Goal: Task Accomplishment & Management: Manage account settings

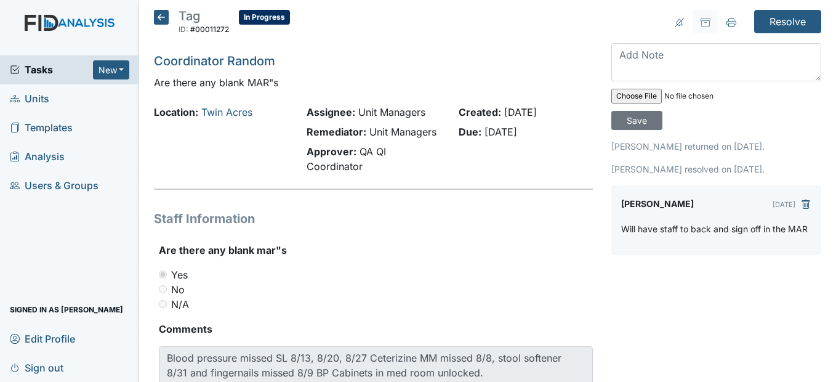
click at [160, 20] on icon at bounding box center [161, 17] width 15 height 15
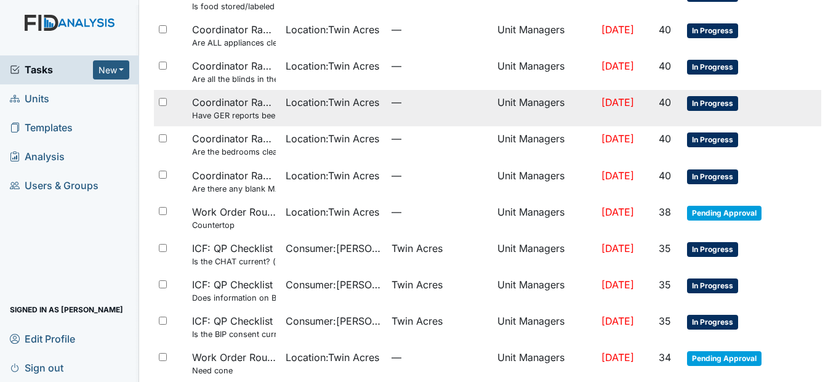
scroll to position [246, 0]
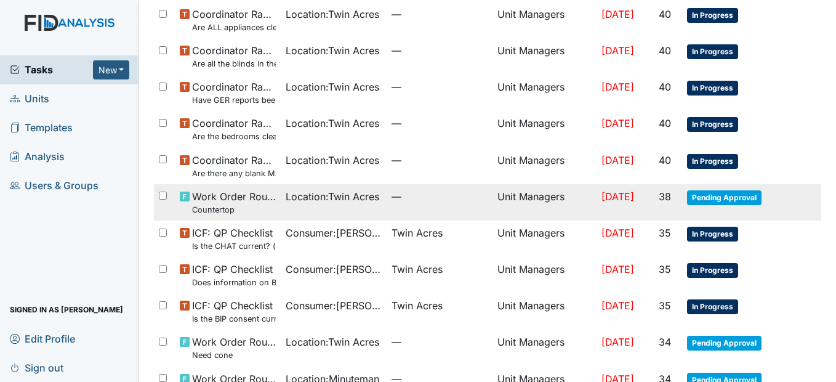
click at [374, 203] on td "Location : Twin Acres" at bounding box center [334, 202] width 106 height 36
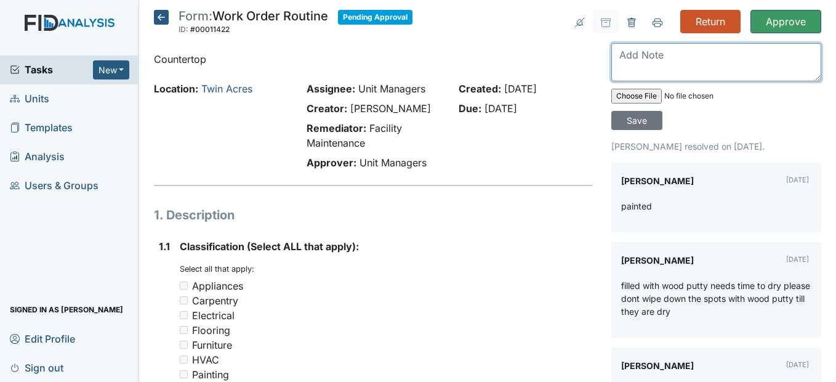
click at [637, 59] on textarea at bounding box center [717, 62] width 210 height 38
type textarea "Done"
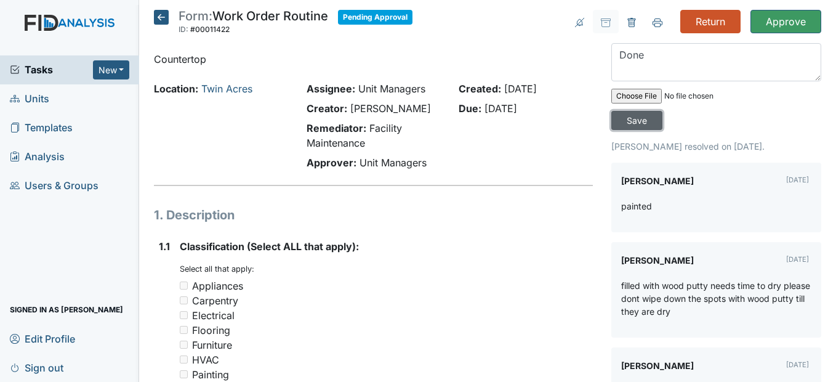
click at [634, 122] on input "Save" at bounding box center [637, 120] width 51 height 19
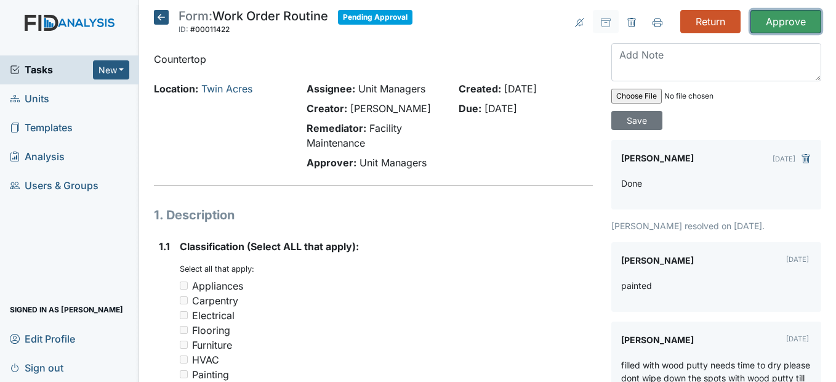
click at [790, 19] on input "Approve" at bounding box center [786, 21] width 71 height 23
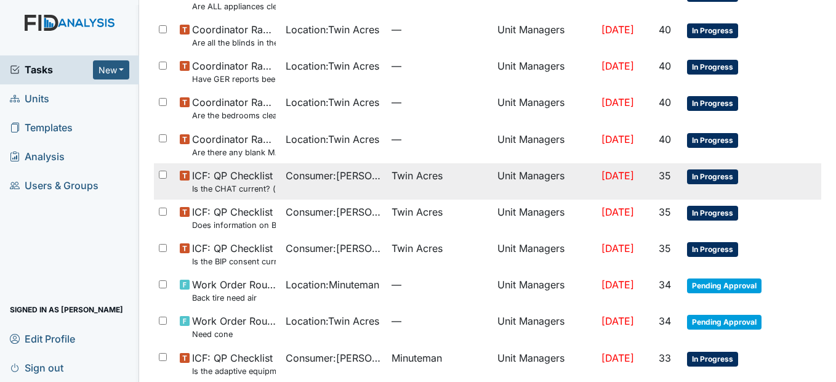
scroll to position [370, 0]
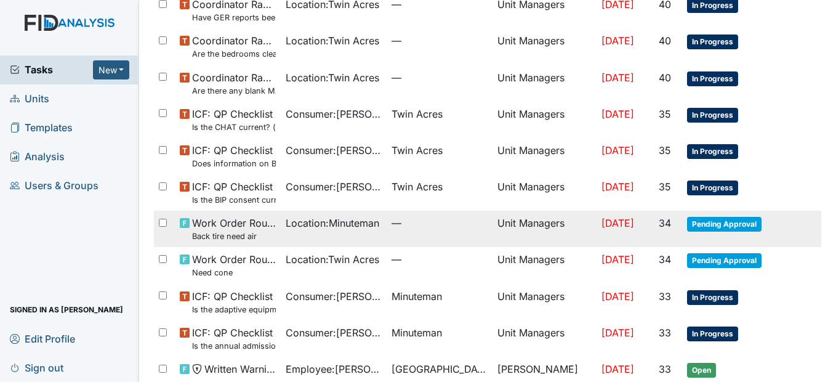
click at [451, 227] on span "—" at bounding box center [440, 223] width 96 height 15
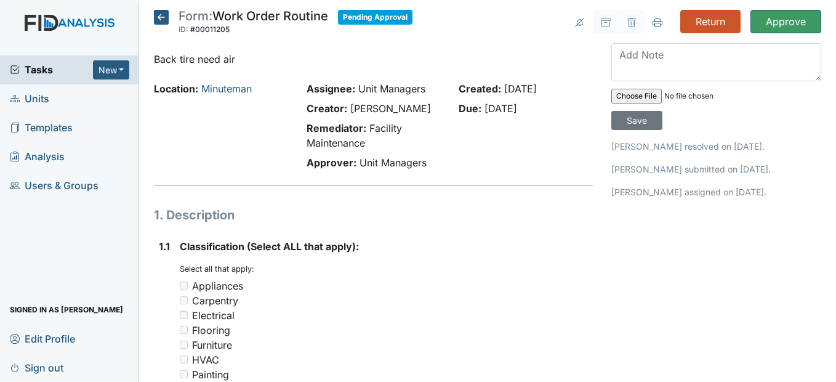
click at [155, 12] on icon at bounding box center [161, 17] width 15 height 15
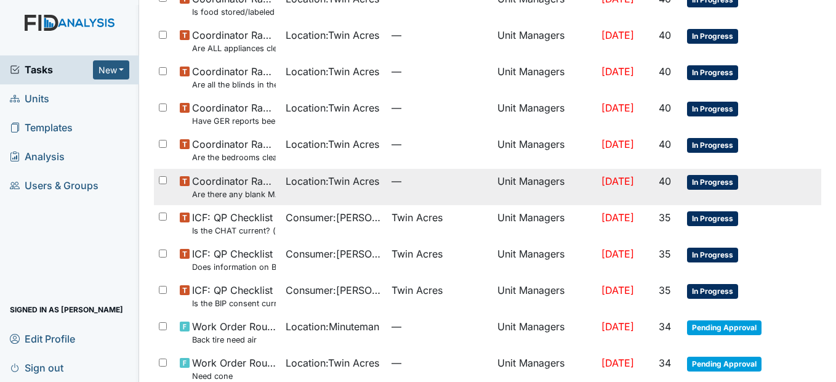
scroll to position [246, 0]
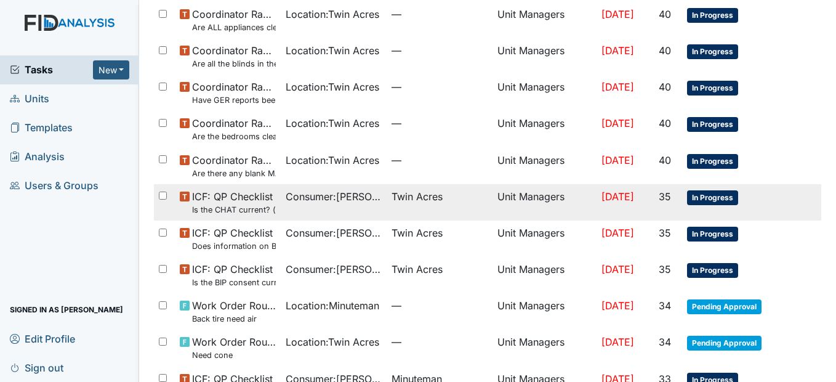
click at [323, 204] on td "Consumer : [PERSON_NAME]" at bounding box center [334, 202] width 106 height 36
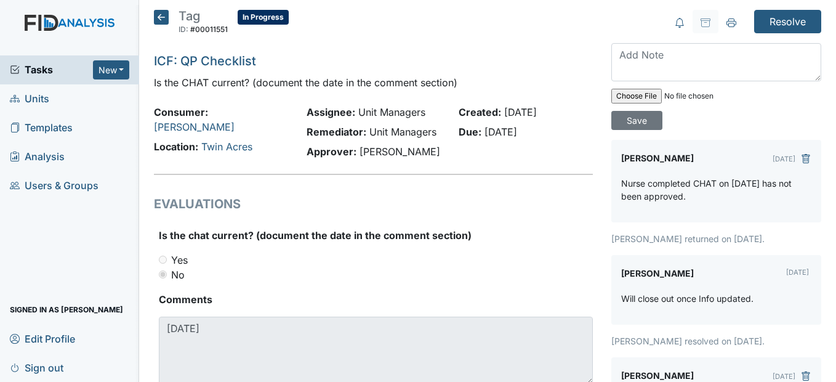
click at [158, 17] on icon at bounding box center [161, 17] width 15 height 15
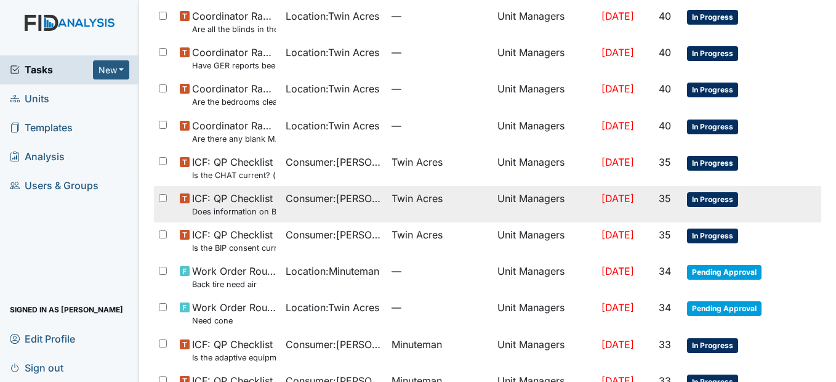
scroll to position [308, 0]
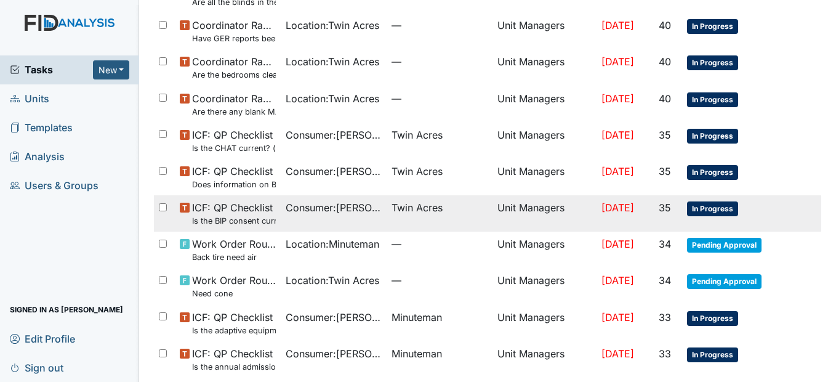
click at [347, 209] on span "Consumer : Bennett, Deborah" at bounding box center [334, 207] width 96 height 15
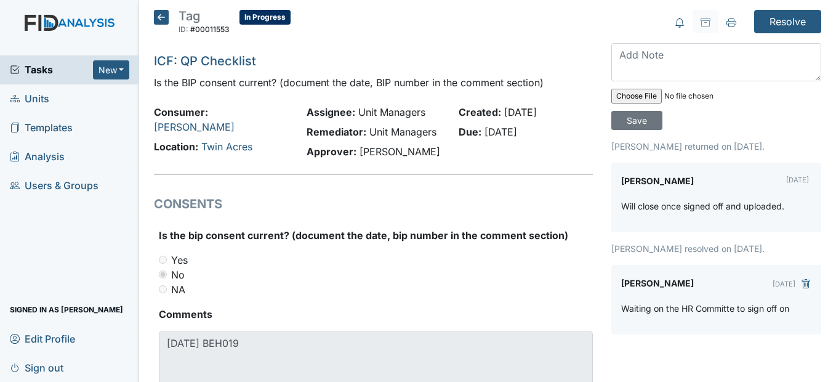
click at [636, 98] on input "file" at bounding box center [696, 96] width 168 height 30
type input "C:\fakepath\DB BIP Consent 8.26.25.pdf"
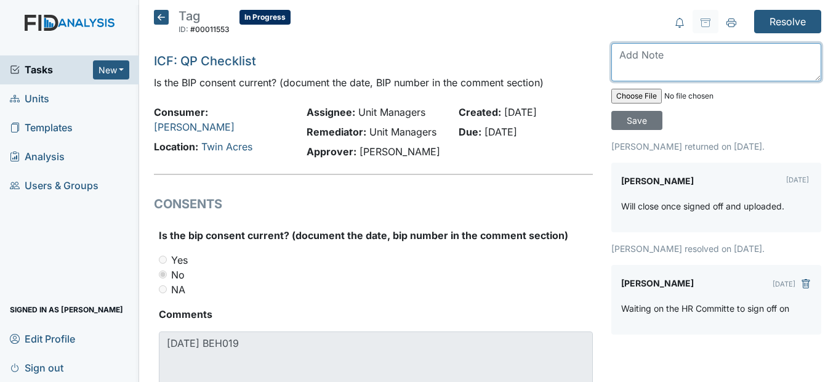
click at [621, 65] on textarea at bounding box center [717, 62] width 210 height 38
type textarea "Uploaded BIP Consent today"
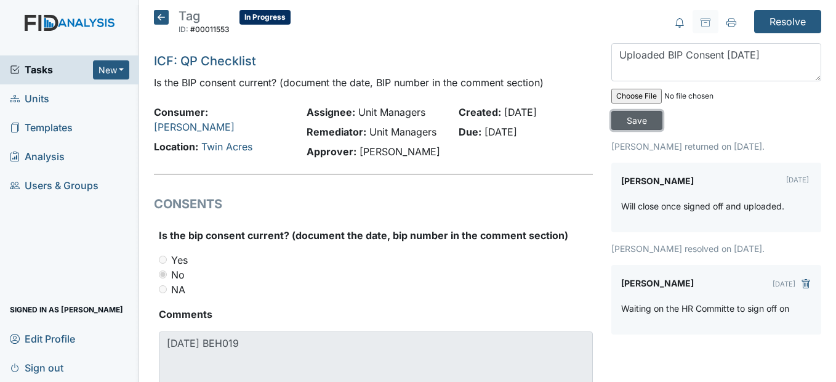
click at [639, 115] on input "Save" at bounding box center [637, 120] width 51 height 19
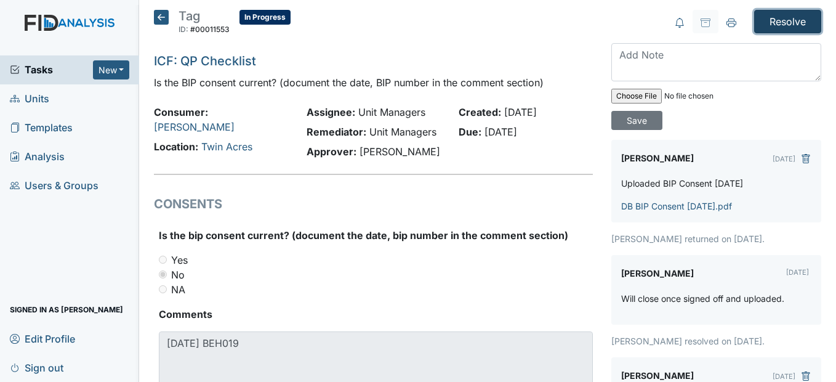
click at [769, 24] on input "Resolve" at bounding box center [787, 21] width 67 height 23
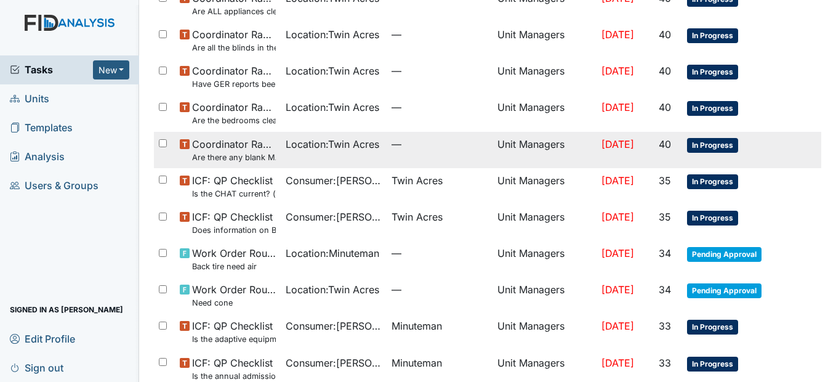
scroll to position [493, 0]
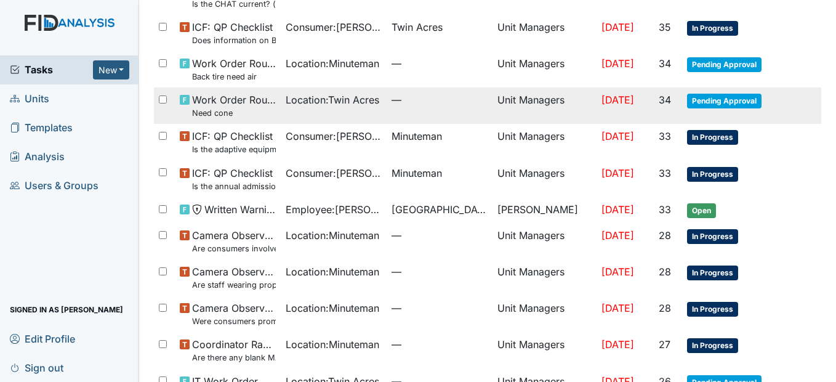
click at [328, 102] on span "Location : Twin Acres" at bounding box center [333, 99] width 94 height 15
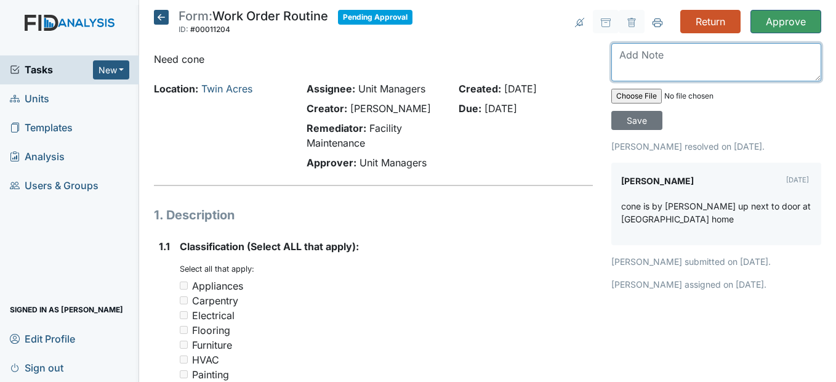
click at [618, 53] on textarea at bounding box center [717, 62] width 210 height 38
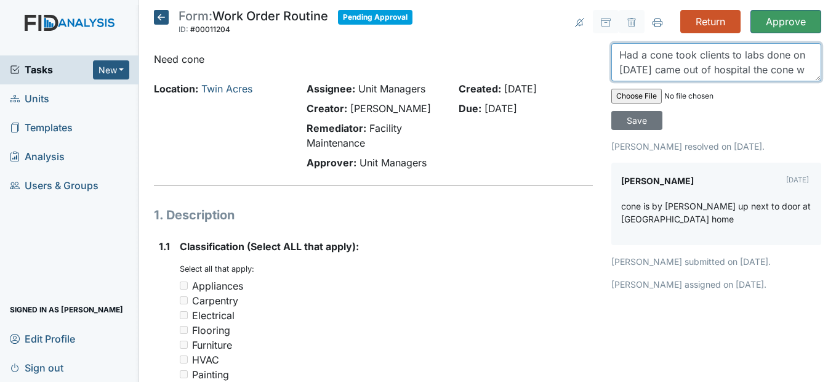
scroll to position [10, 0]
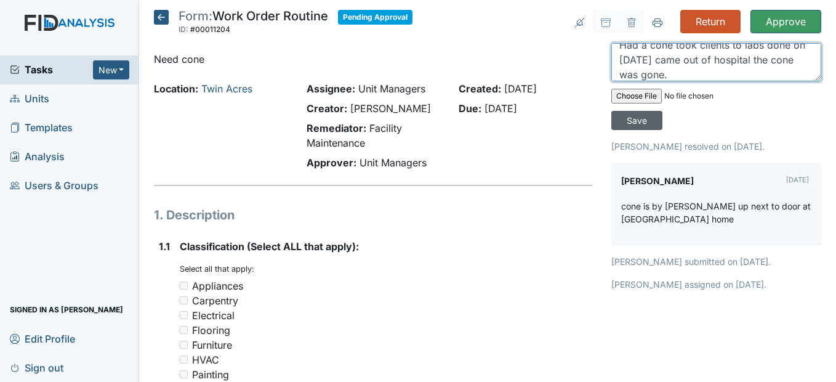
type textarea "Had a cone took clients to labs done on [DATE] came out of hospital the cone wa…"
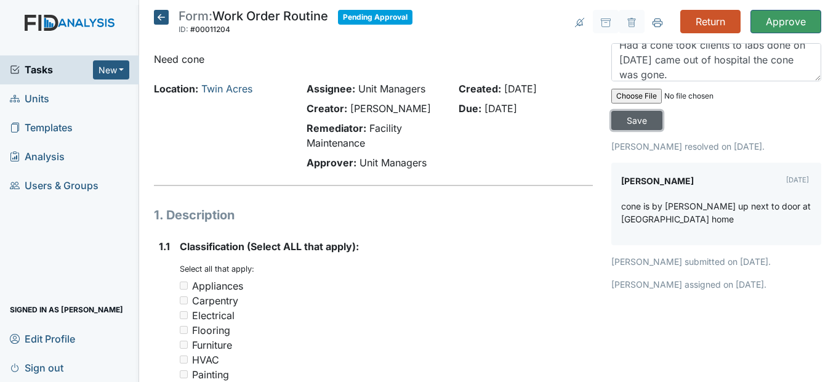
click at [633, 121] on input "Save" at bounding box center [637, 120] width 51 height 19
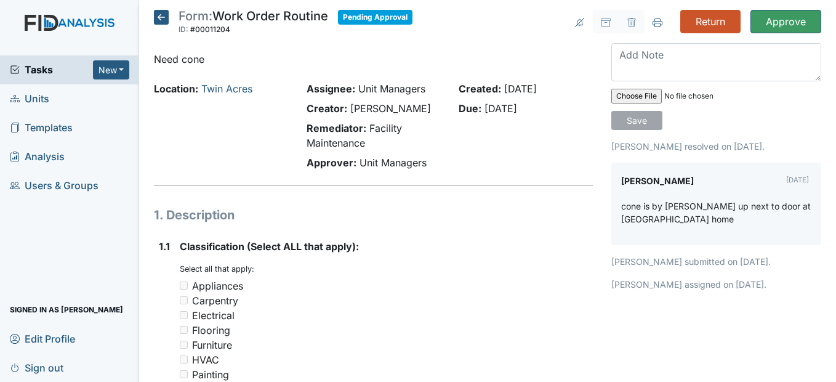
scroll to position [0, 0]
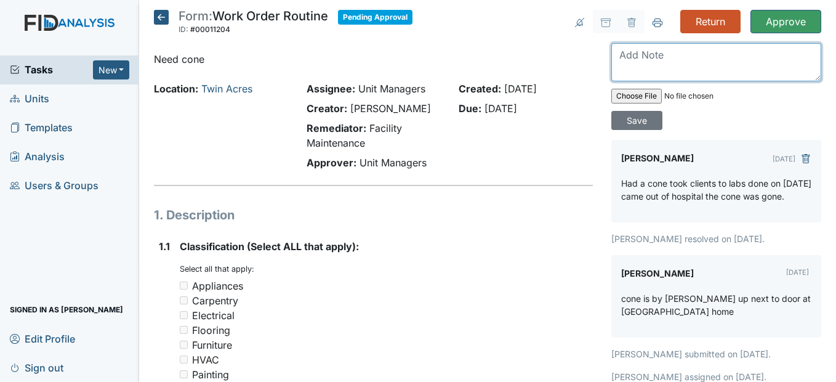
click at [617, 56] on textarea at bounding box center [717, 62] width 210 height 38
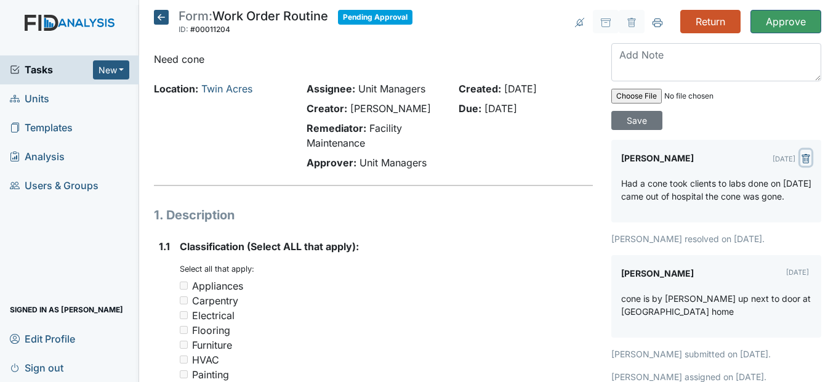
click at [804, 159] on icon "submit" at bounding box center [806, 159] width 4 height 4
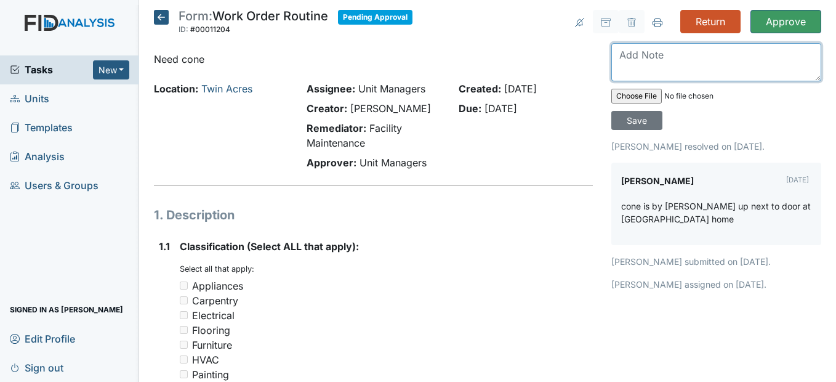
click at [612, 57] on textarea at bounding box center [717, 62] width 210 height 38
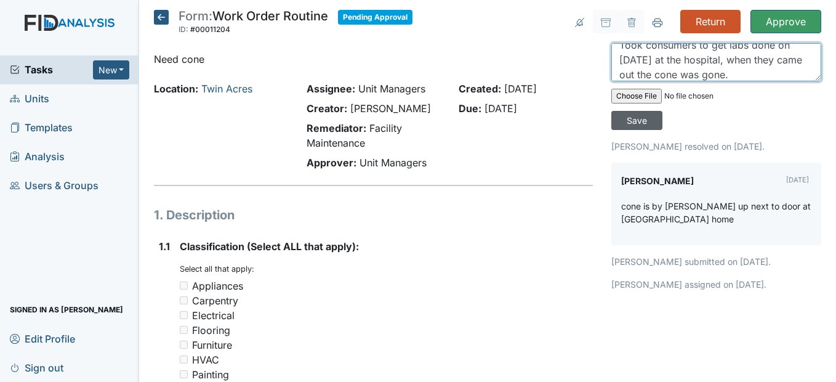
type textarea "Took consumers to get labs done on 10/8/2025 at the hospital, when they came ou…"
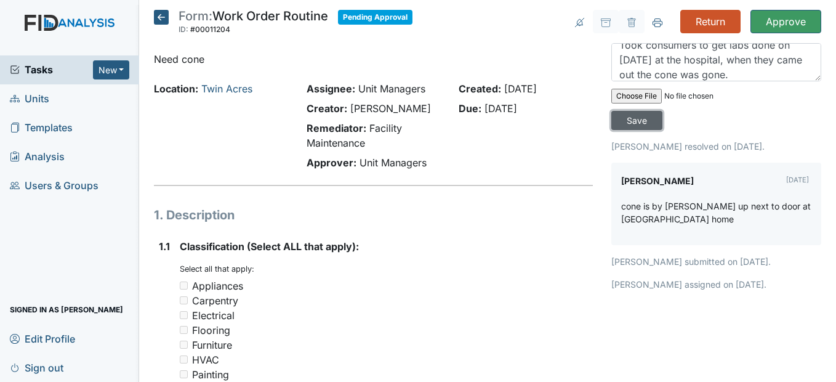
click at [635, 121] on input "Save" at bounding box center [637, 120] width 51 height 19
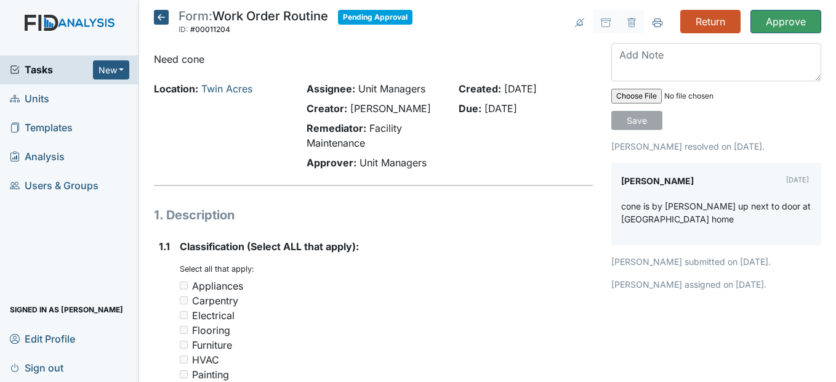
scroll to position [0, 0]
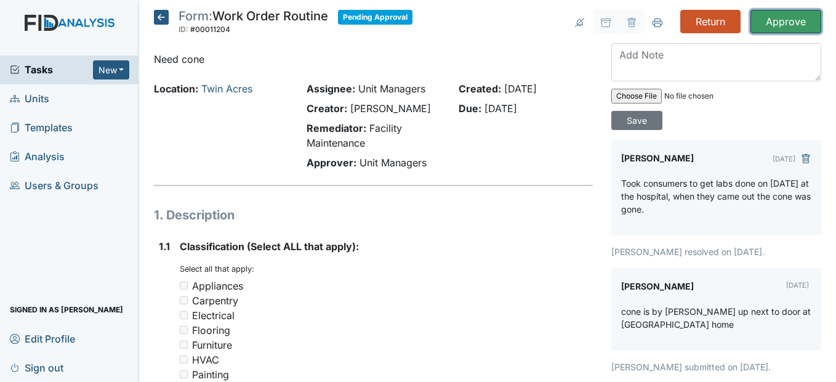
click at [795, 21] on input "Approve" at bounding box center [786, 21] width 71 height 23
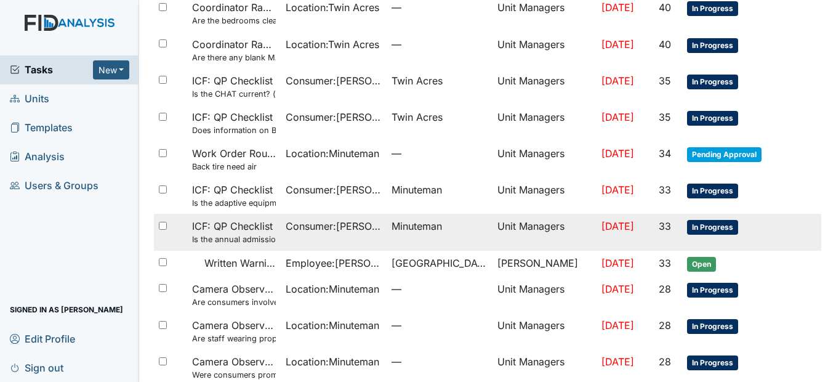
scroll to position [431, 0]
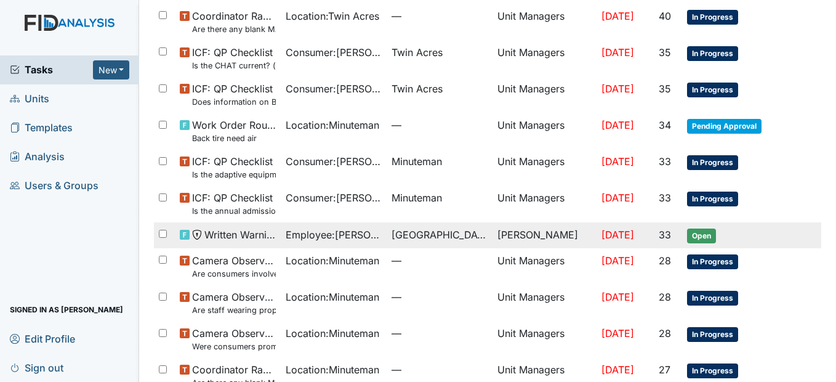
click at [460, 235] on span "Beaufort Heights" at bounding box center [440, 234] width 96 height 15
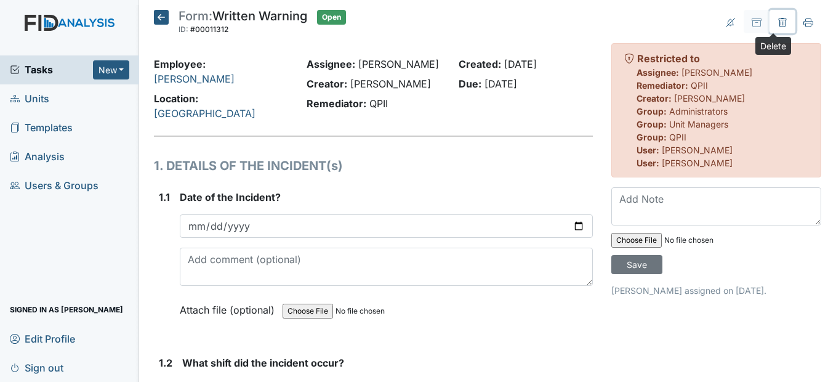
click at [779, 20] on icon at bounding box center [783, 22] width 8 height 9
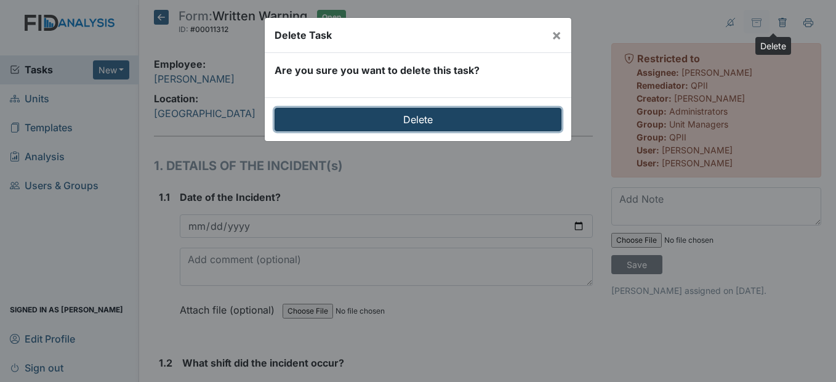
click at [434, 118] on input "Delete" at bounding box center [418, 119] width 287 height 23
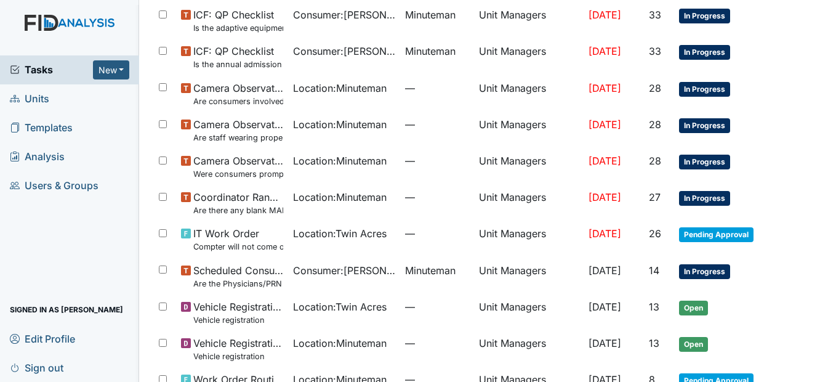
scroll to position [616, 0]
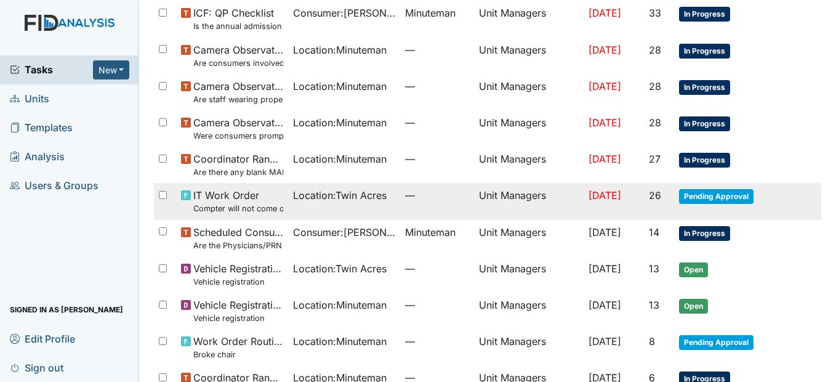
click at [368, 192] on span "Location : Twin Acres" at bounding box center [340, 195] width 94 height 15
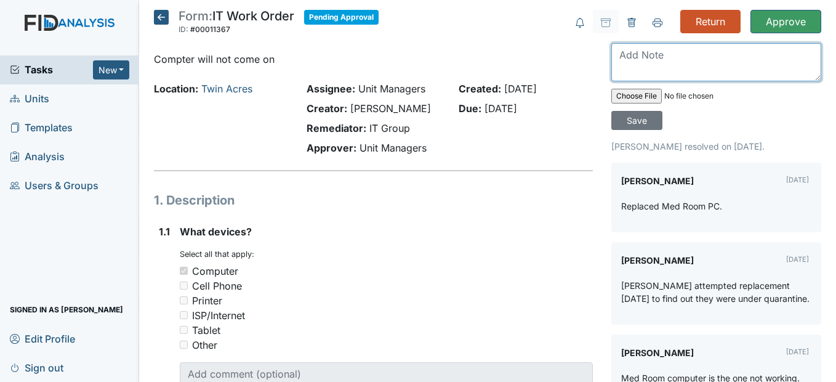
click at [628, 60] on textarea at bounding box center [717, 62] width 210 height 38
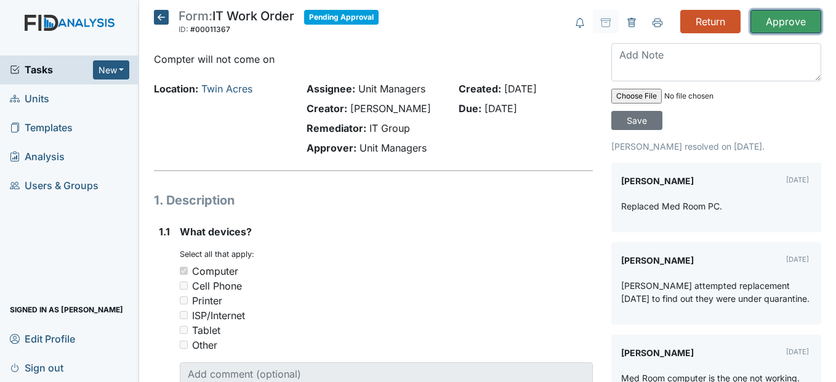
click at [778, 23] on input "Approve" at bounding box center [786, 21] width 71 height 23
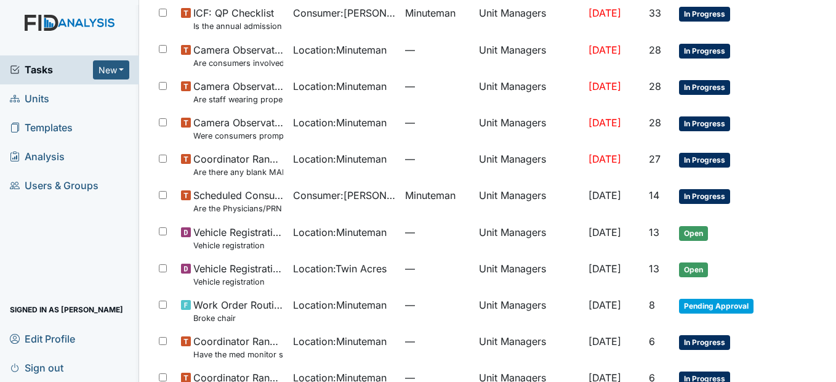
scroll to position [677, 0]
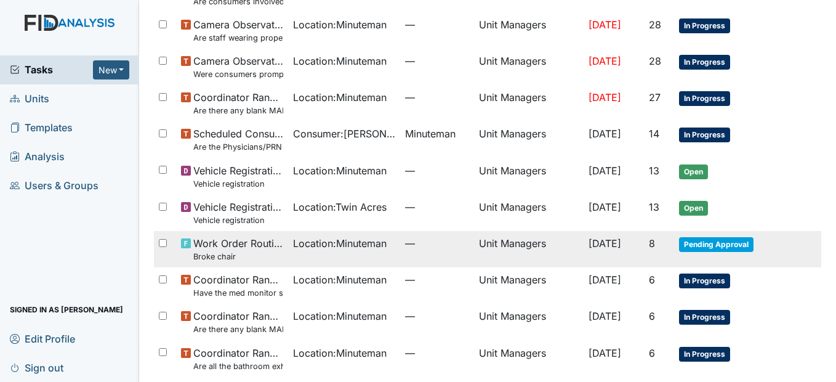
click at [322, 240] on span "Location : Minuteman" at bounding box center [340, 243] width 94 height 15
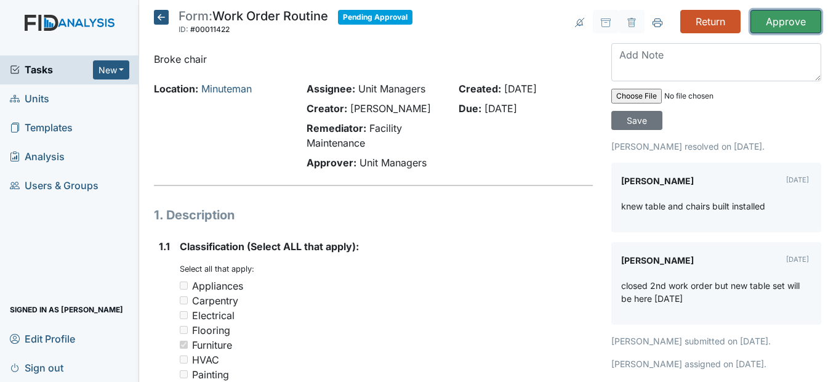
click at [767, 17] on input "Approve" at bounding box center [786, 21] width 71 height 23
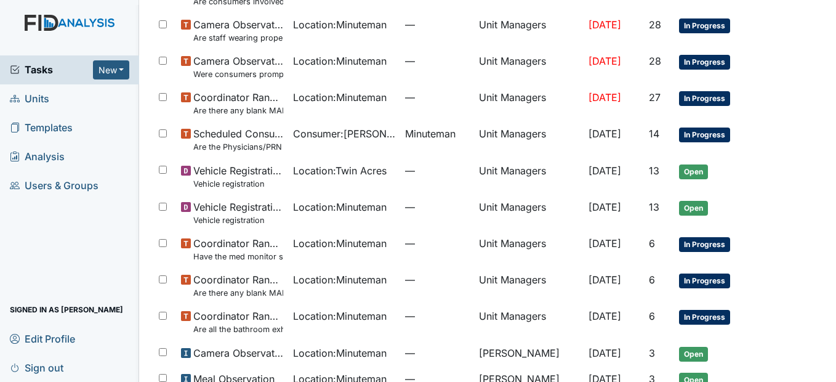
scroll to position [739, 0]
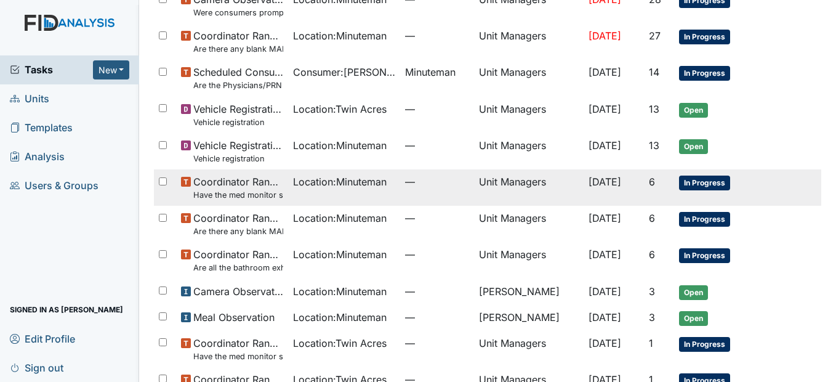
click at [374, 180] on span "Location : Minuteman" at bounding box center [340, 181] width 94 height 15
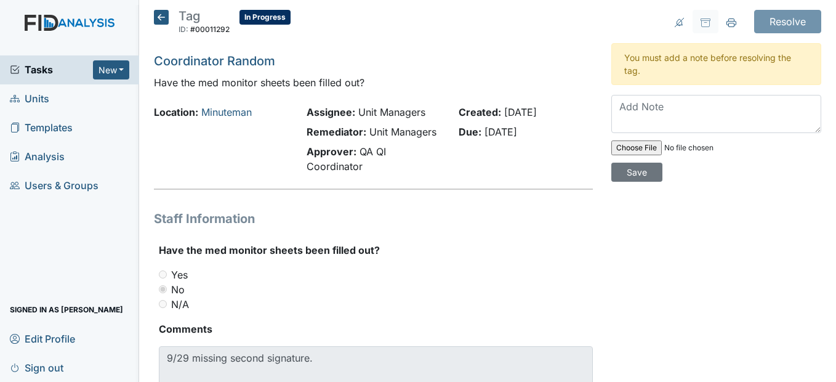
click at [162, 15] on icon at bounding box center [161, 17] width 15 height 15
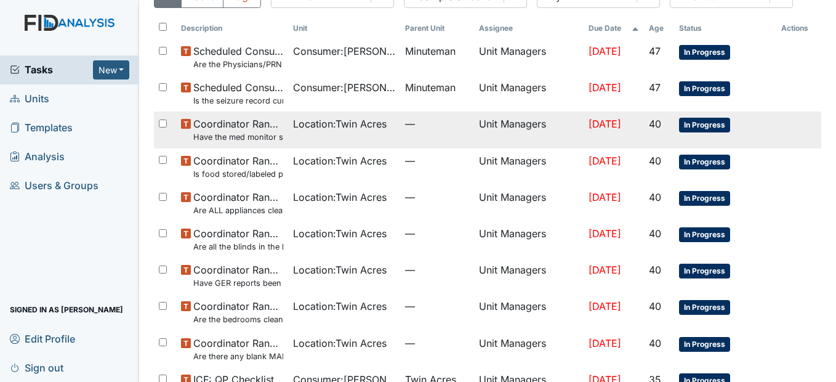
scroll to position [123, 0]
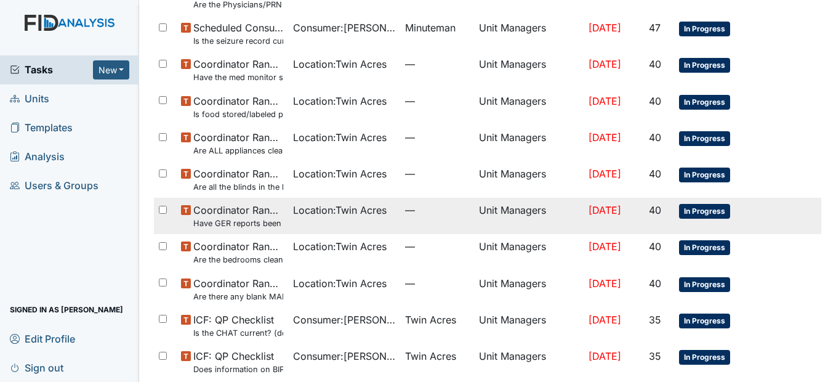
click at [370, 218] on td "Location : Twin Acres" at bounding box center [344, 216] width 112 height 36
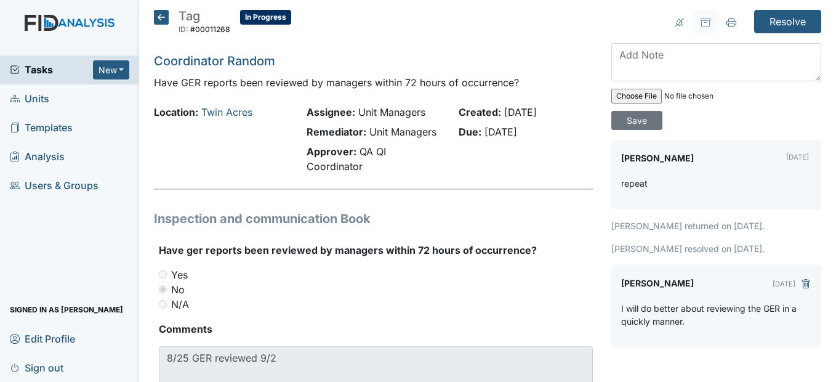
click at [163, 20] on icon at bounding box center [161, 17] width 15 height 15
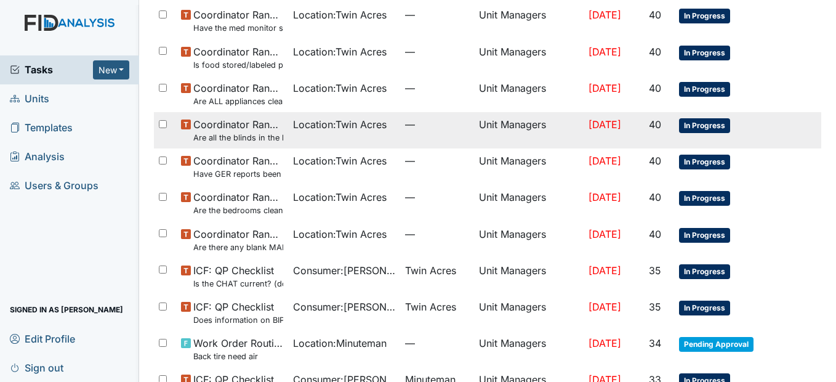
scroll to position [185, 0]
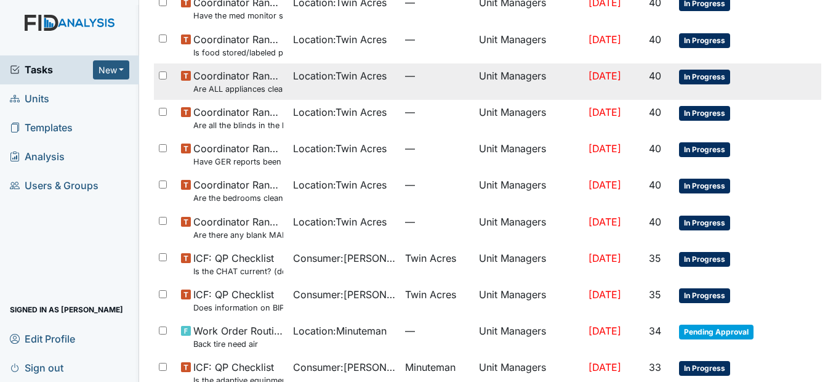
click at [367, 78] on span "Location : Twin Acres" at bounding box center [340, 75] width 94 height 15
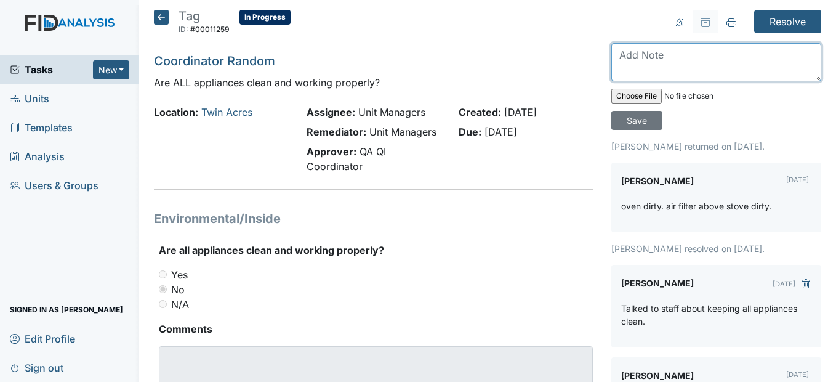
click at [625, 62] on textarea at bounding box center [717, 62] width 210 height 38
type textarea "I cleaned the oven and the air filter above the stove."
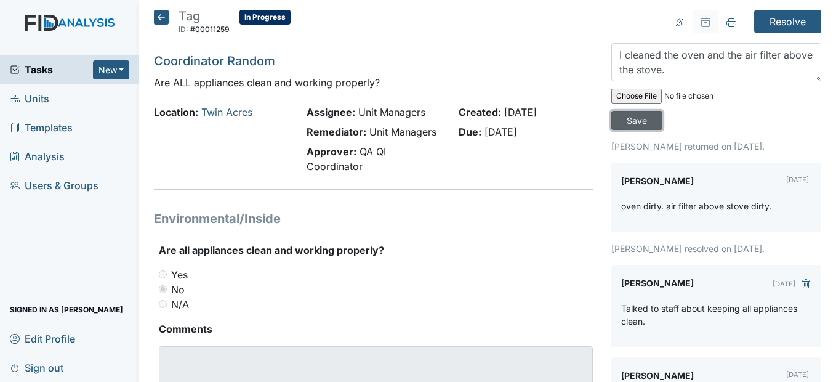
click at [634, 124] on input "Save" at bounding box center [637, 120] width 51 height 19
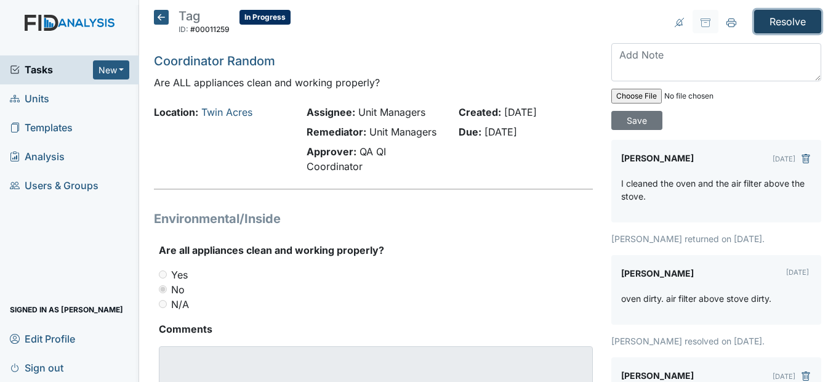
click at [793, 20] on input "Resolve" at bounding box center [787, 21] width 67 height 23
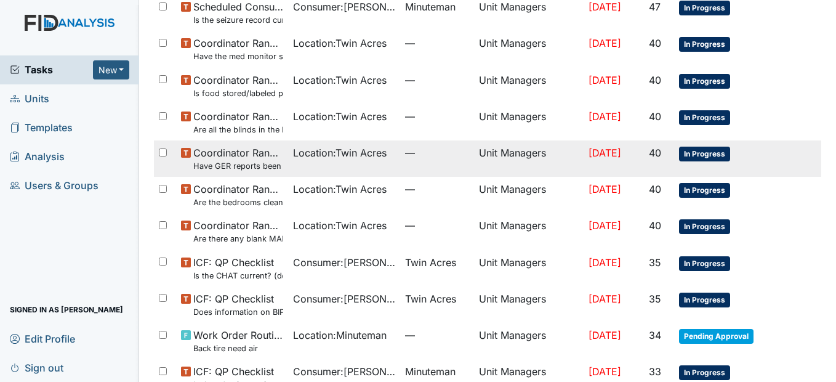
scroll to position [246, 0]
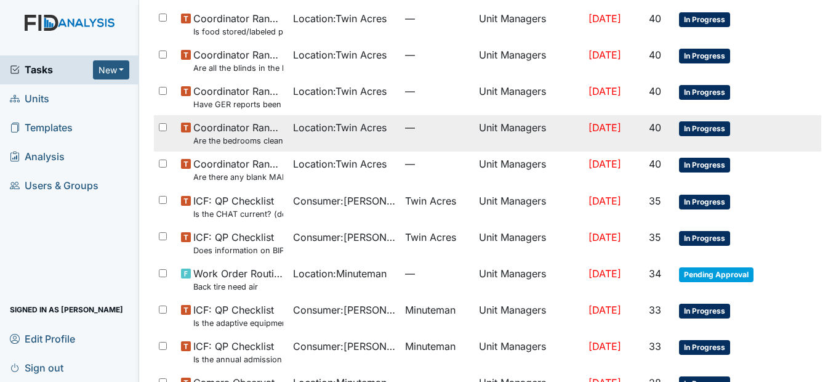
click at [406, 131] on span "—" at bounding box center [437, 127] width 64 height 15
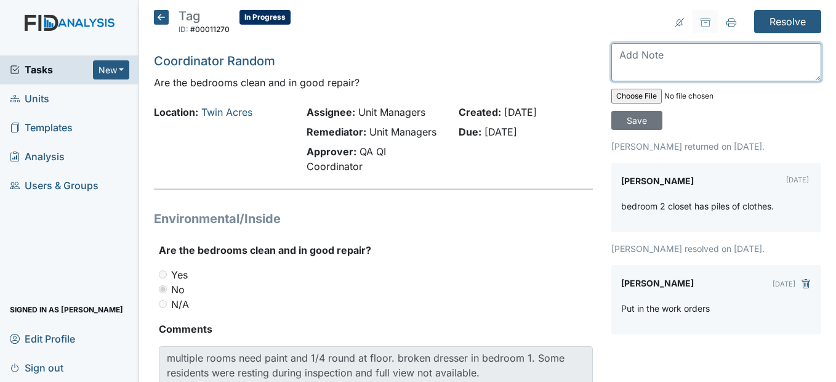
click at [629, 58] on textarea at bounding box center [717, 62] width 210 height 38
type textarea "I will be purchasing bin to put the clothes in"
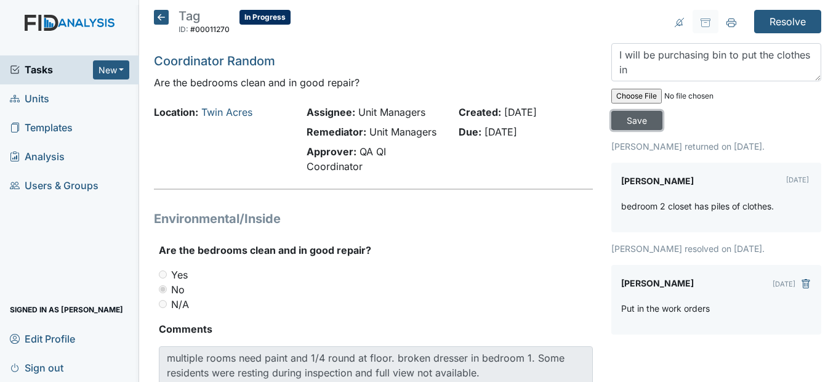
click at [631, 125] on input "Save" at bounding box center [637, 120] width 51 height 19
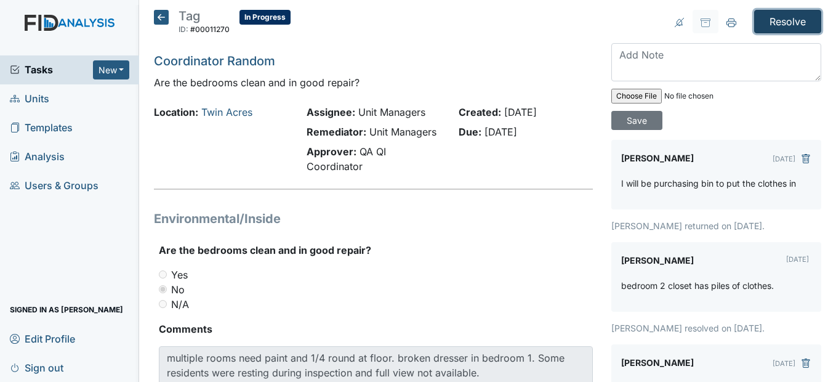
click at [778, 20] on input "Resolve" at bounding box center [787, 21] width 67 height 23
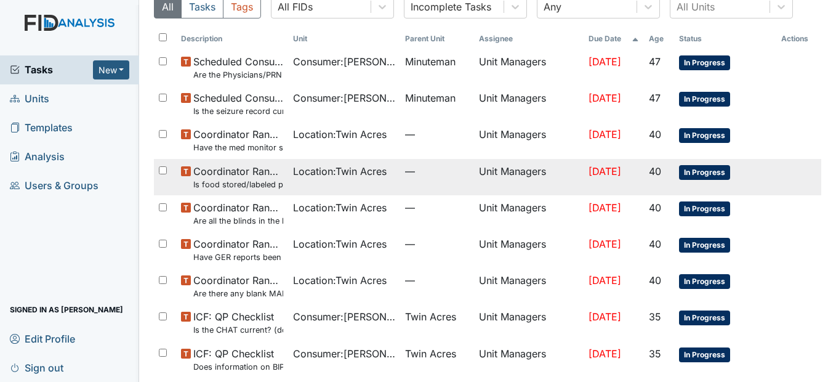
scroll to position [123, 0]
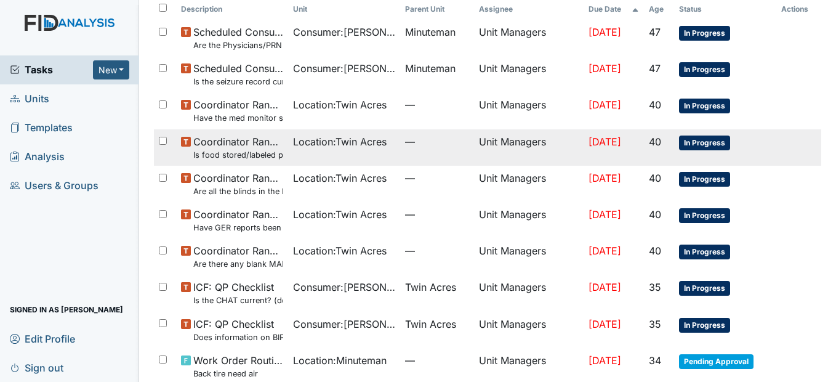
click at [331, 144] on span "Location : Twin Acres" at bounding box center [340, 141] width 94 height 15
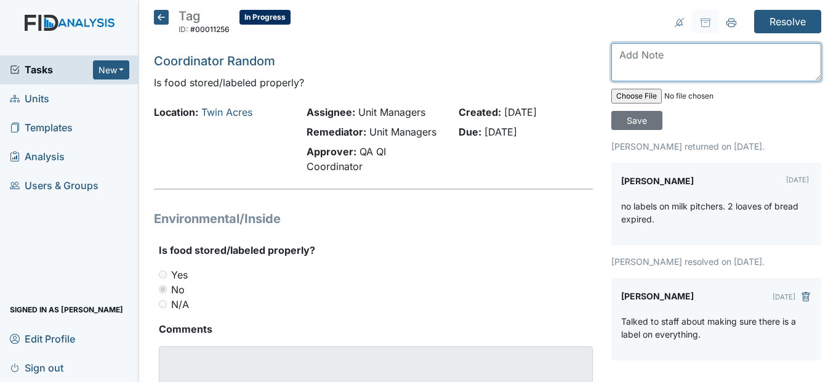
click at [631, 59] on textarea at bounding box center [717, 62] width 210 height 38
click at [701, 53] on textarea "I put labels on the" at bounding box center [717, 62] width 210 height 38
type textarea "I put labels on the pitchers"
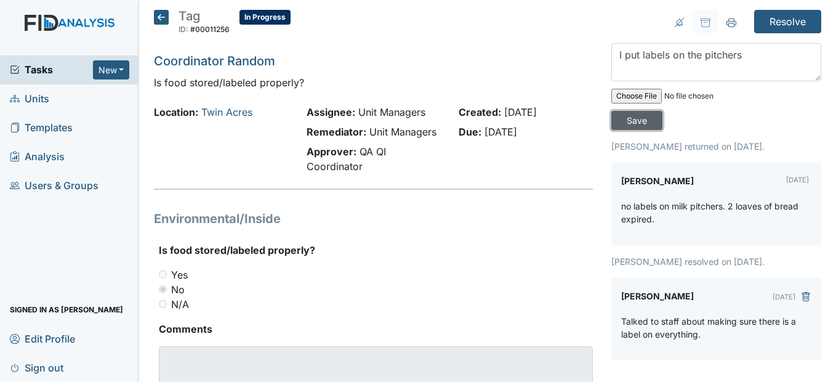
click at [633, 123] on input "Save" at bounding box center [637, 120] width 51 height 19
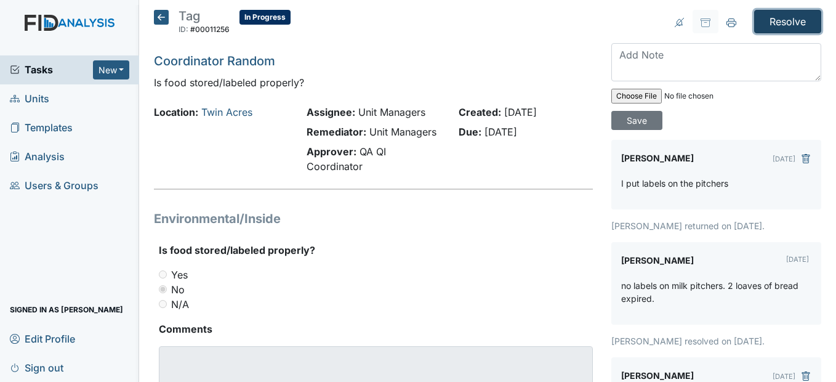
click at [763, 18] on input "Resolve" at bounding box center [787, 21] width 67 height 23
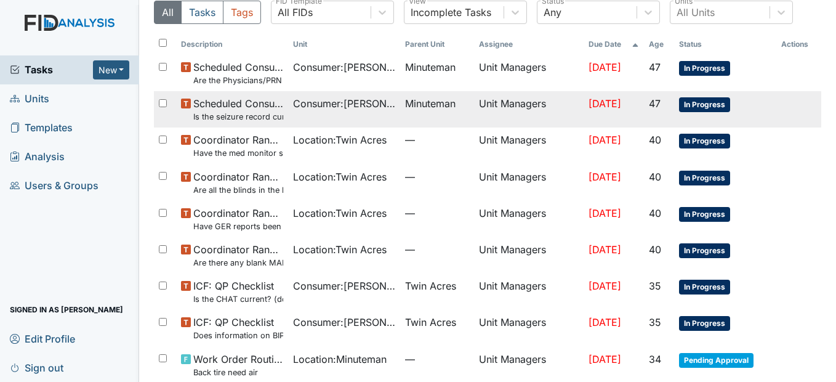
scroll to position [123, 0]
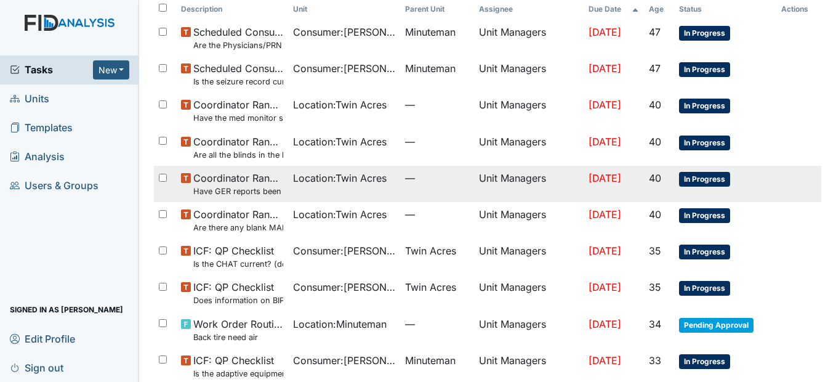
click at [422, 171] on span "—" at bounding box center [437, 178] width 64 height 15
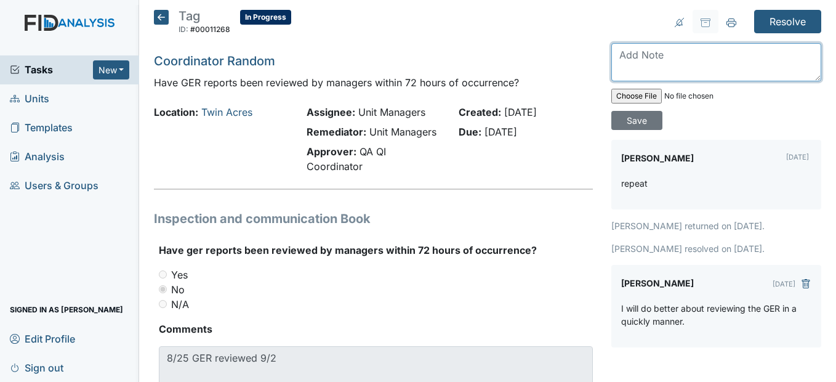
click at [647, 62] on textarea at bounding box center [717, 62] width 210 height 38
type textarea "That will be the last GER not viewed within 72 hours."
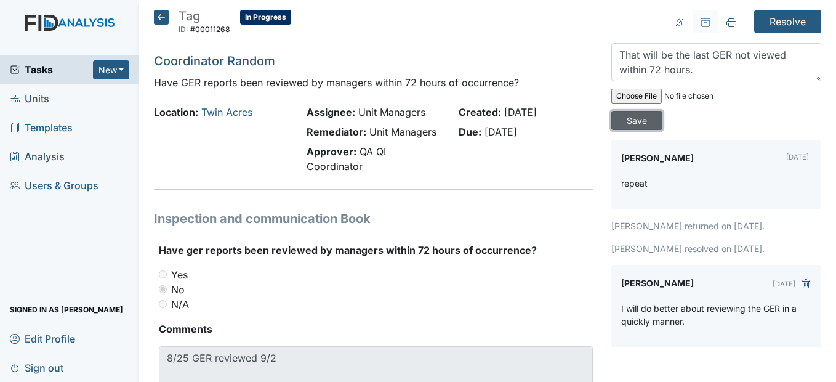
click at [643, 123] on input "Save" at bounding box center [637, 120] width 51 height 19
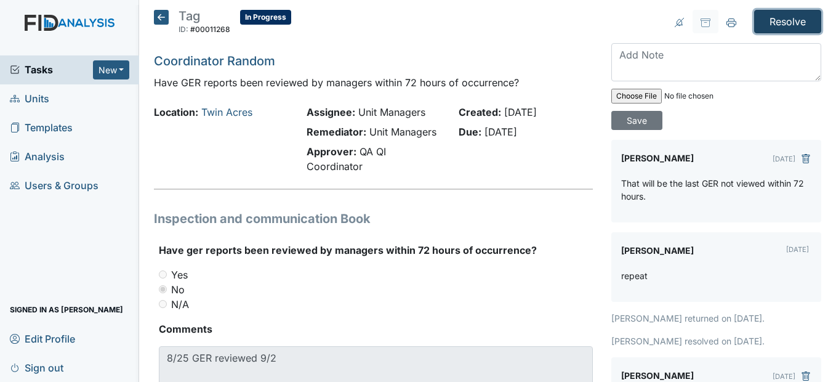
click at [798, 15] on input "Resolve" at bounding box center [787, 21] width 67 height 23
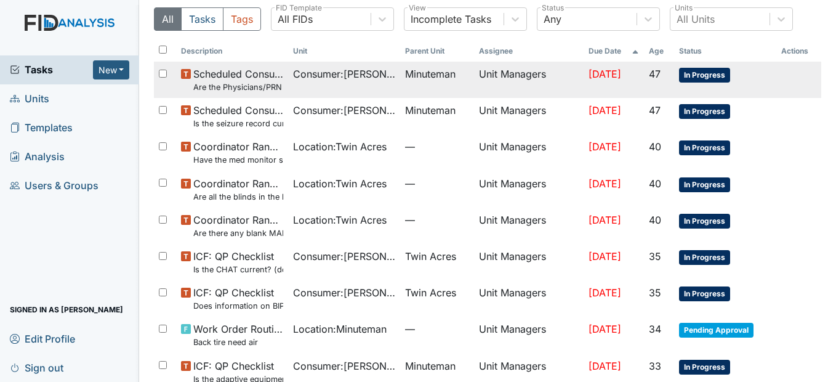
scroll to position [123, 0]
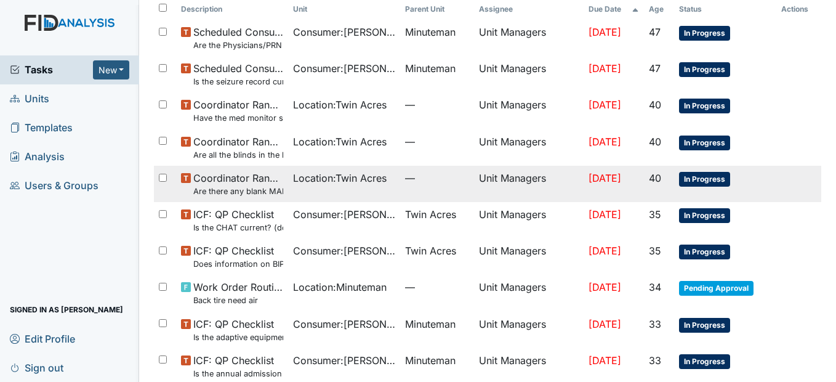
click at [413, 167] on td "—" at bounding box center [437, 184] width 74 height 36
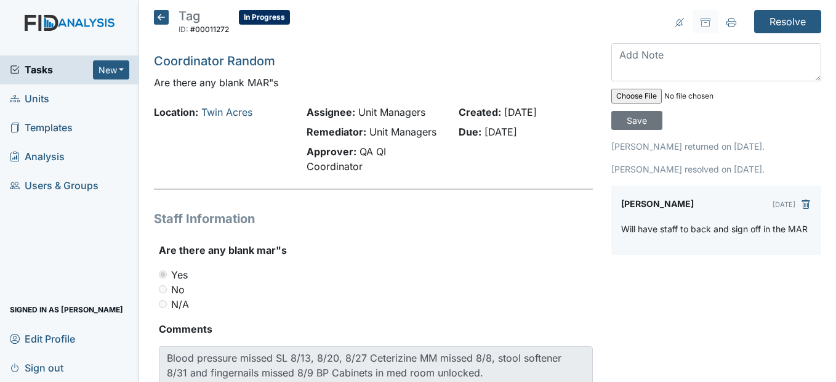
click at [162, 20] on icon at bounding box center [161, 17] width 15 height 15
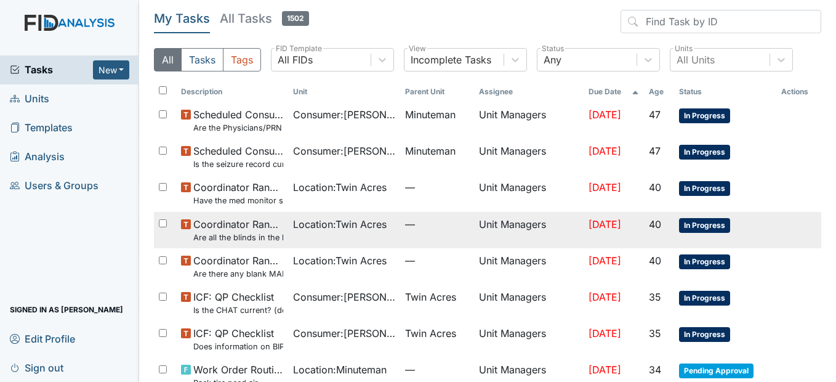
click at [360, 221] on span "Location : [GEOGRAPHIC_DATA]" at bounding box center [340, 224] width 94 height 15
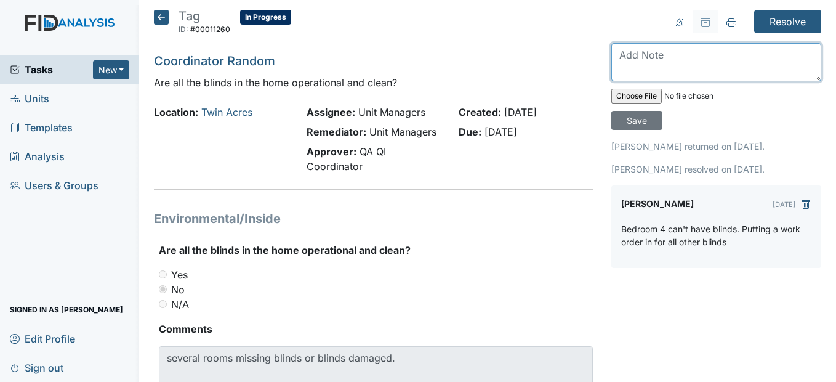
click at [633, 60] on textarea at bounding box center [717, 62] width 210 height 38
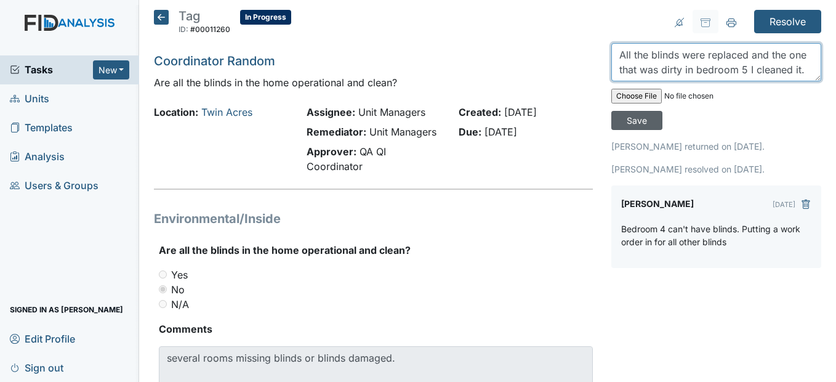
type textarea "All the blinds were replaced and the one that was dirty in bedroom 5 I cleaned …"
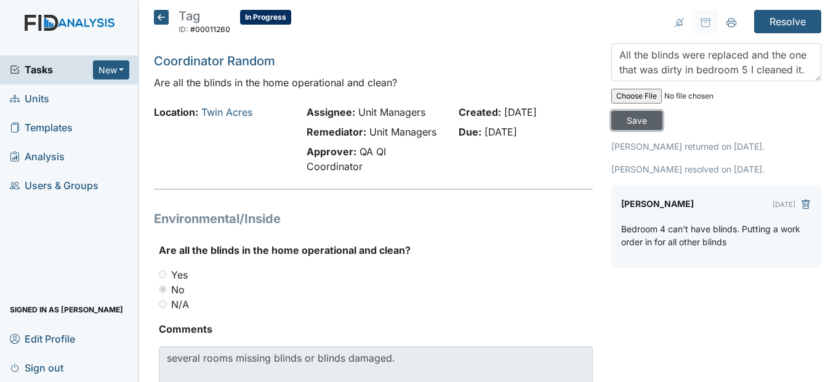
click at [644, 115] on input "Save" at bounding box center [637, 120] width 51 height 19
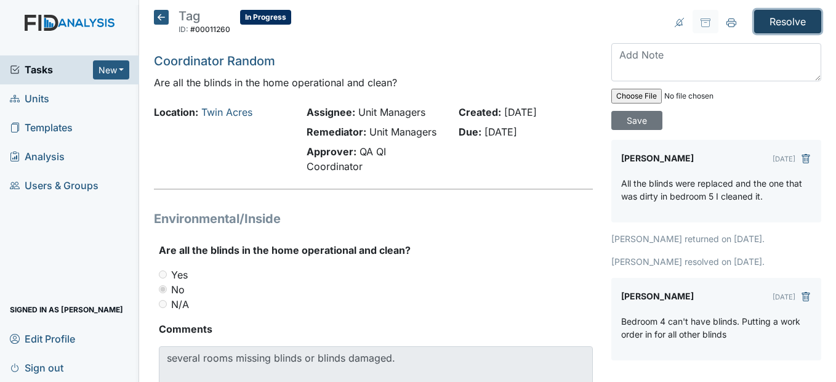
click at [778, 14] on input "Resolve" at bounding box center [787, 21] width 67 height 23
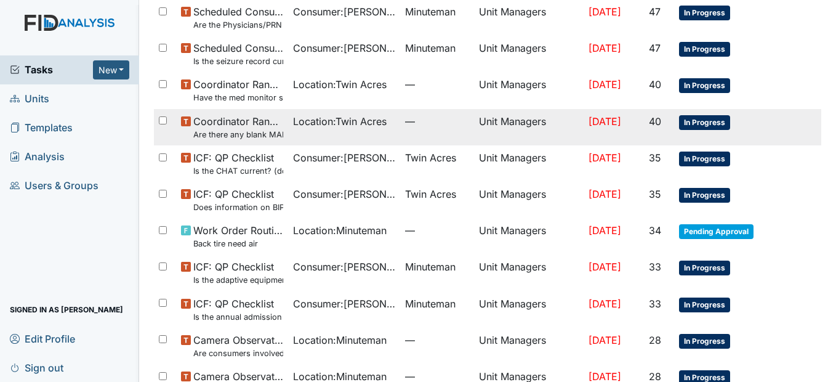
scroll to position [123, 0]
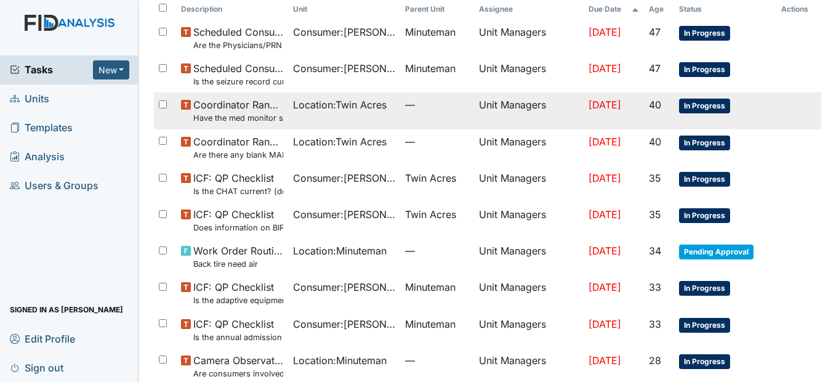
click at [405, 102] on span "—" at bounding box center [437, 104] width 64 height 15
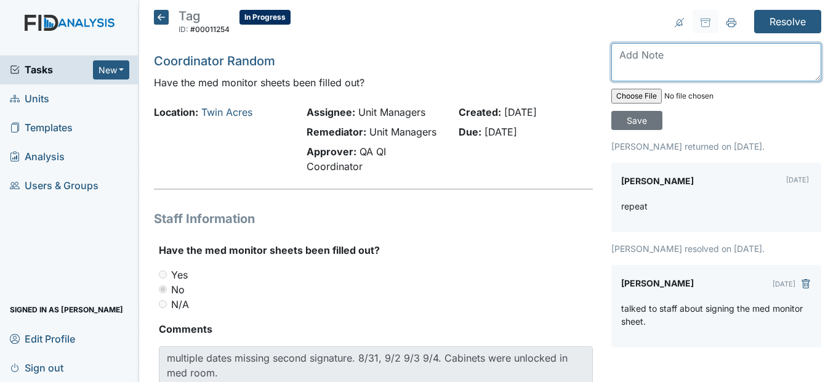
click at [618, 55] on textarea at bounding box center [717, 62] width 210 height 38
type textarea "Staff went back and filled in the med monitor sheet."
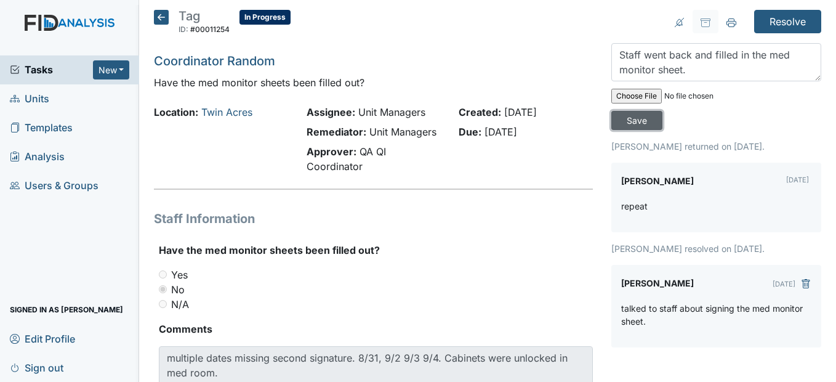
click at [625, 128] on input "Save" at bounding box center [637, 120] width 51 height 19
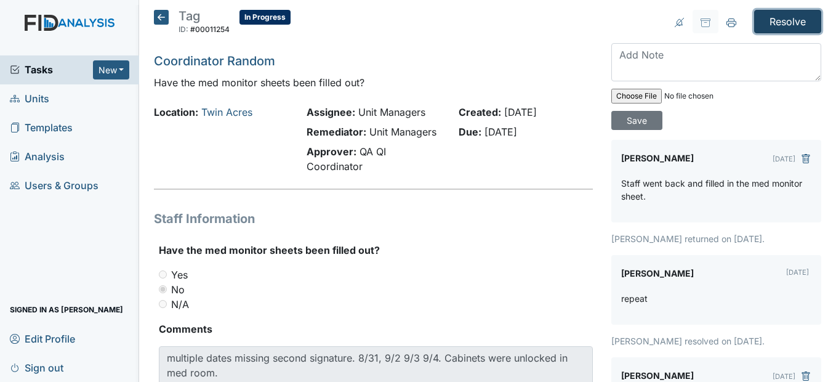
click at [768, 20] on input "Resolve" at bounding box center [787, 21] width 67 height 23
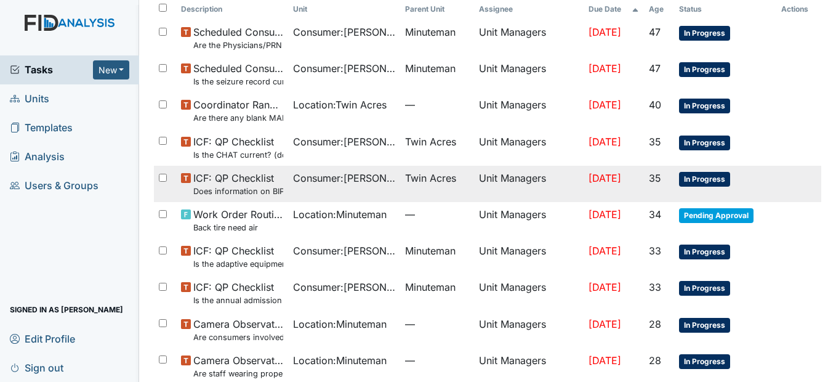
scroll to position [62, 0]
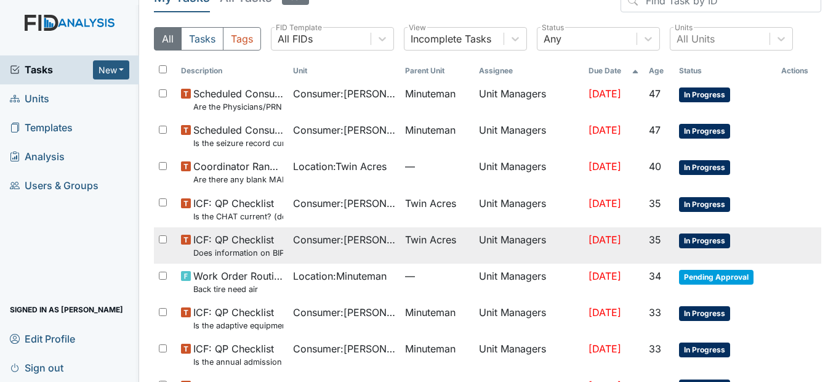
click at [376, 238] on span "Consumer : Bennett, Deborah" at bounding box center [344, 239] width 102 height 15
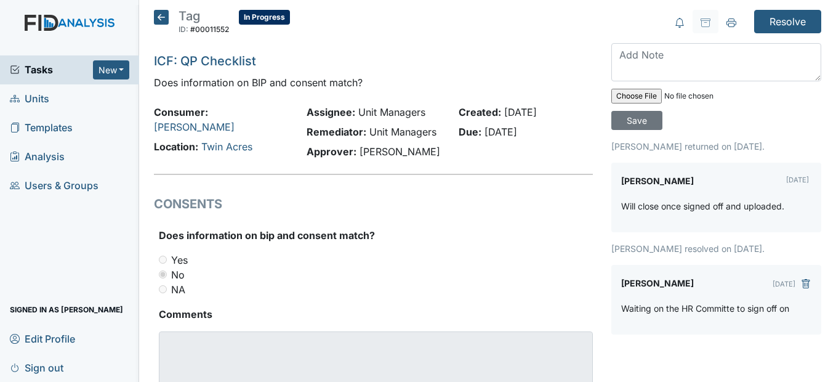
click at [620, 97] on input "file" at bounding box center [696, 96] width 168 height 30
type input "C:\fakepath\DB BIP Consent 8.26.25.pdf"
click at [636, 123] on input "Save" at bounding box center [637, 120] width 51 height 19
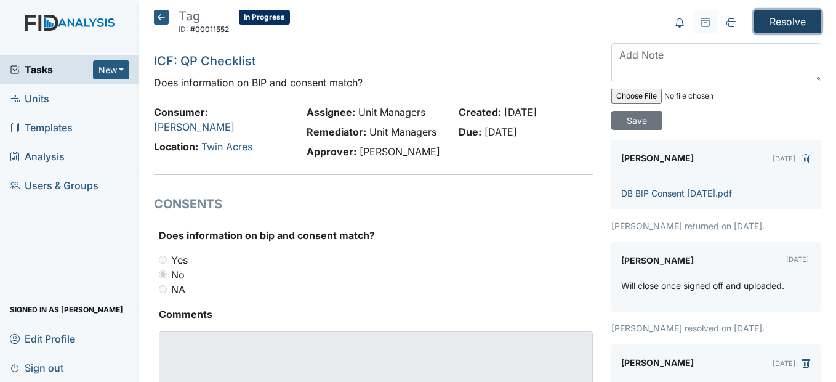
click at [775, 19] on input "Resolve" at bounding box center [787, 21] width 67 height 23
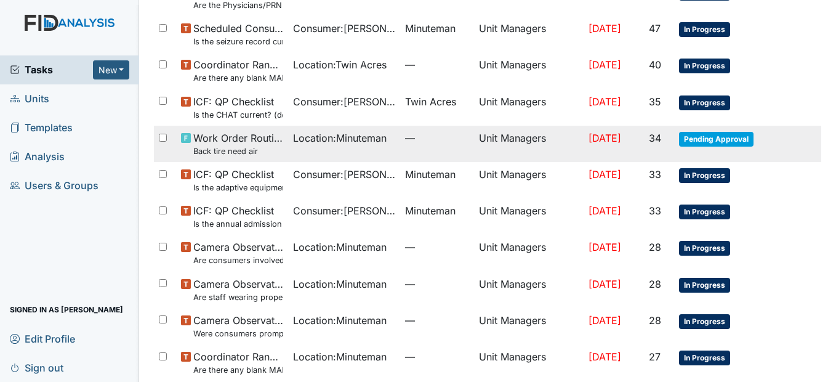
scroll to position [185, 0]
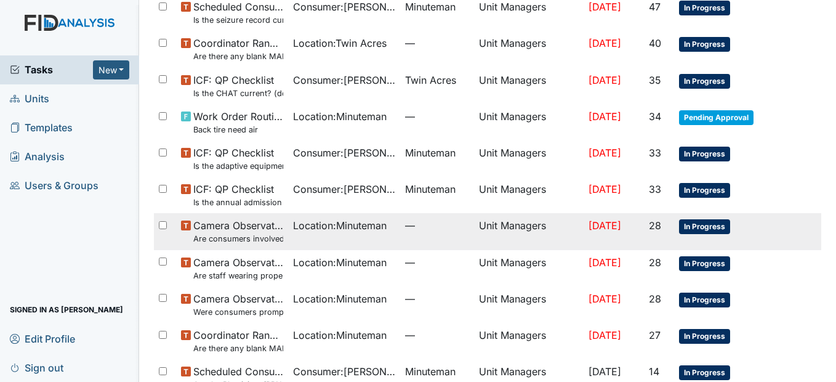
click at [361, 226] on span "Location : Minuteman" at bounding box center [340, 225] width 94 height 15
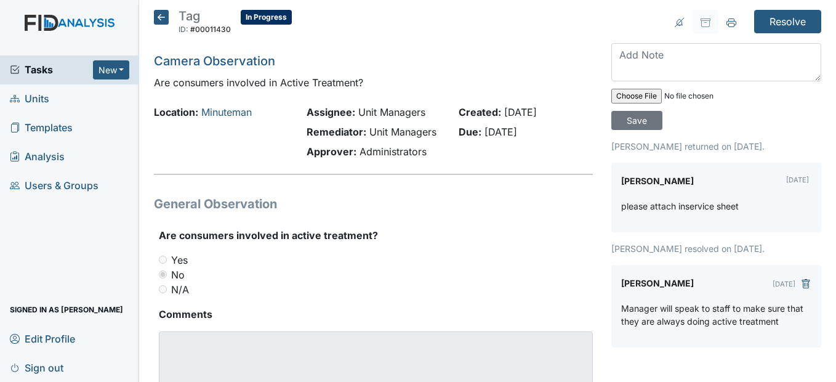
click at [169, 17] on icon at bounding box center [161, 17] width 15 height 15
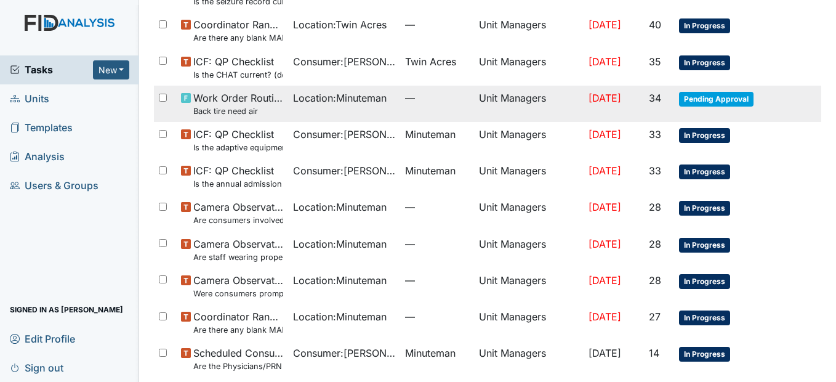
scroll to position [185, 0]
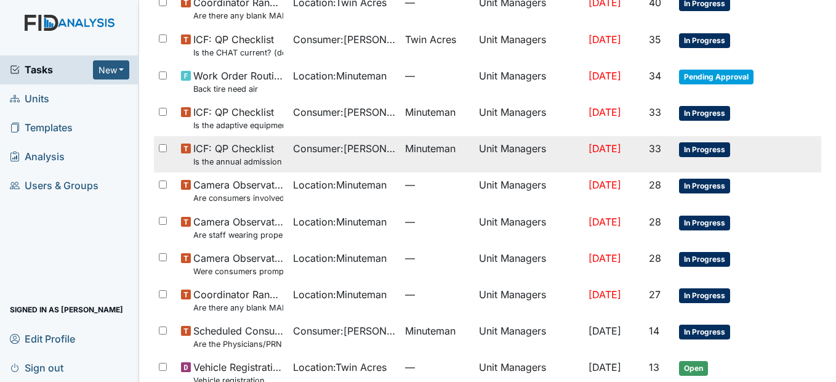
click at [412, 155] on span "Minuteman" at bounding box center [430, 148] width 51 height 15
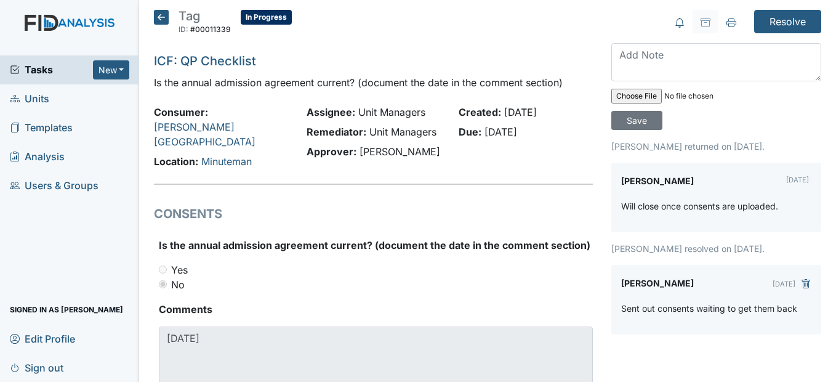
click at [158, 11] on icon at bounding box center [161, 17] width 15 height 15
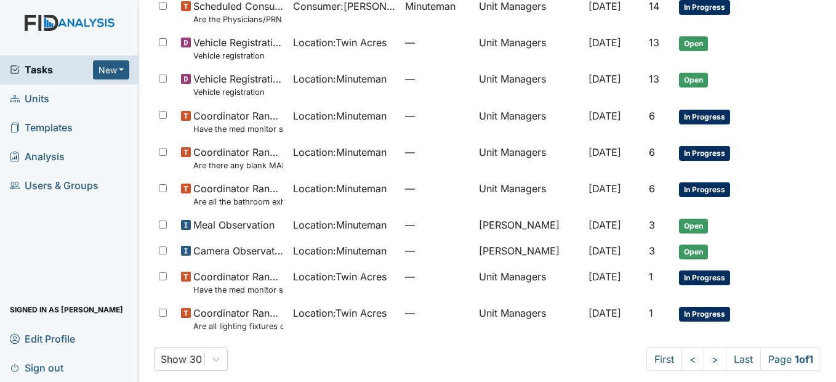
scroll to position [518, 0]
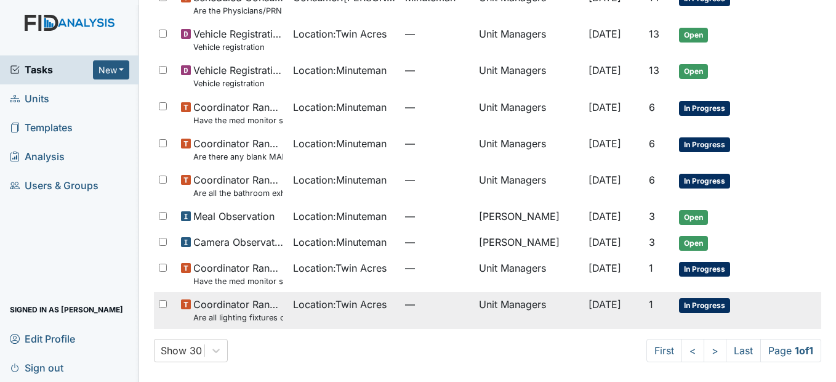
click at [373, 303] on span "Location : [GEOGRAPHIC_DATA]" at bounding box center [340, 304] width 94 height 15
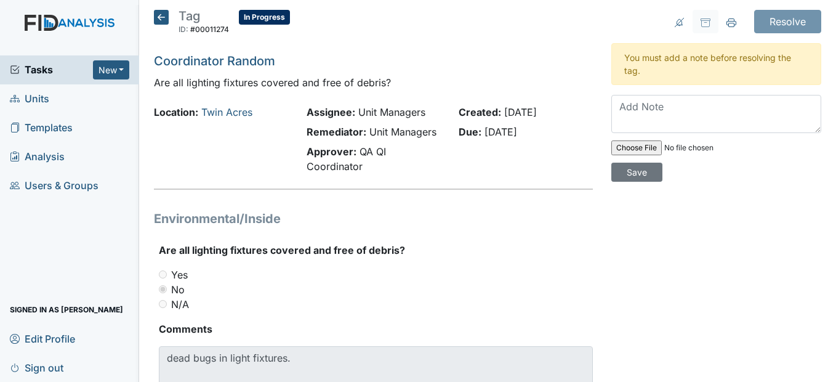
click at [159, 20] on icon at bounding box center [161, 17] width 15 height 15
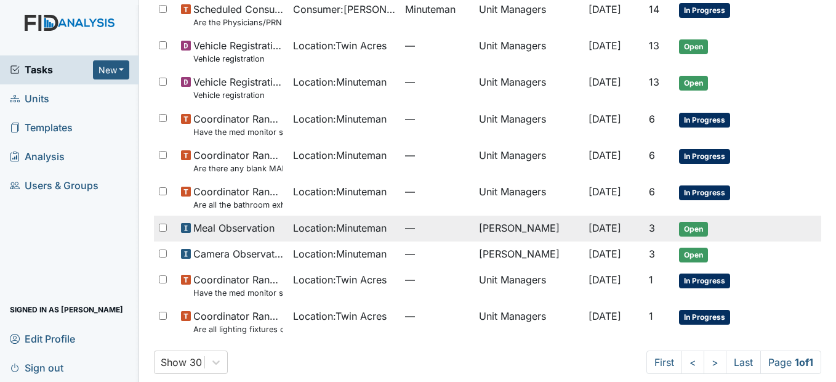
scroll to position [518, 0]
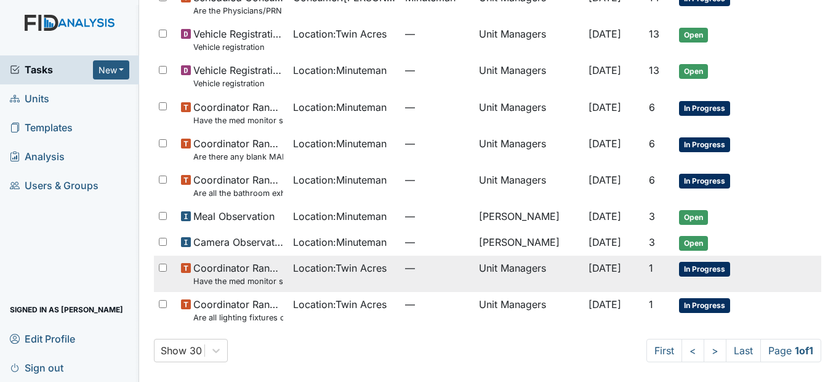
click at [338, 267] on span "Location : [GEOGRAPHIC_DATA]" at bounding box center [340, 268] width 94 height 15
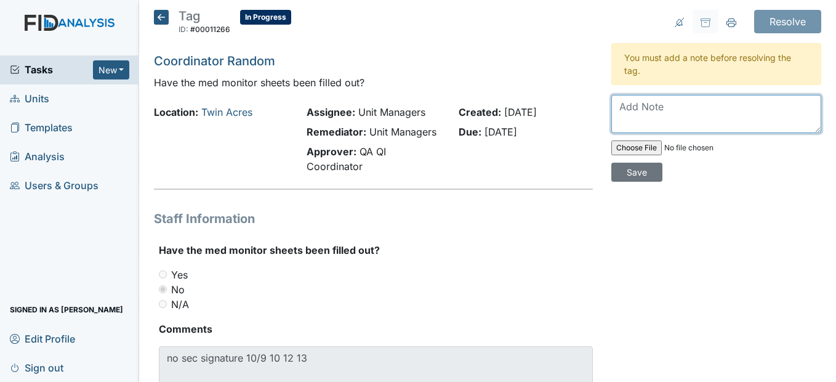
click at [637, 113] on textarea at bounding box center [717, 114] width 210 height 38
type textarea "Staff went back and signed the med monitor sheet"
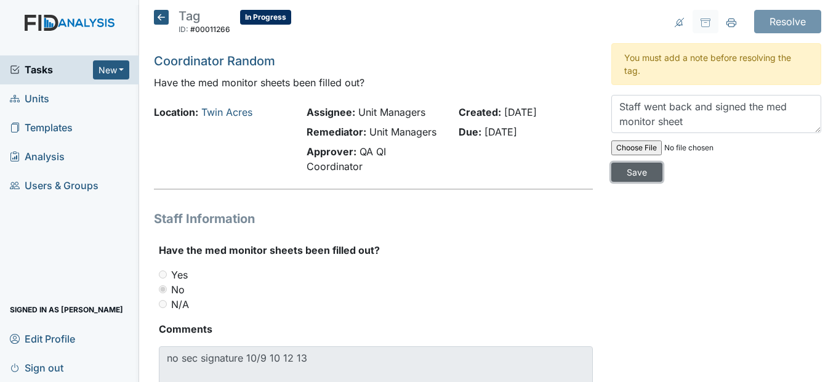
click at [641, 171] on input "Save" at bounding box center [637, 172] width 51 height 19
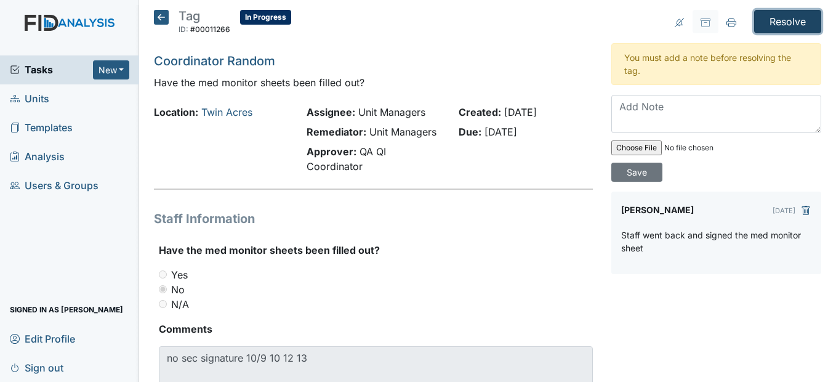
click at [781, 26] on input "Resolve" at bounding box center [787, 21] width 67 height 23
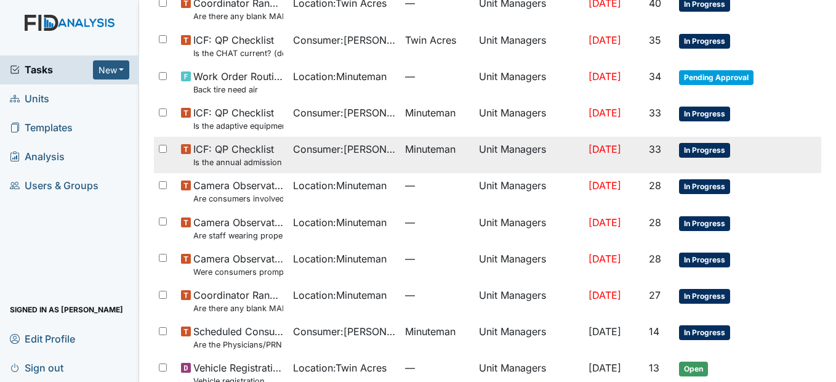
scroll to position [246, 0]
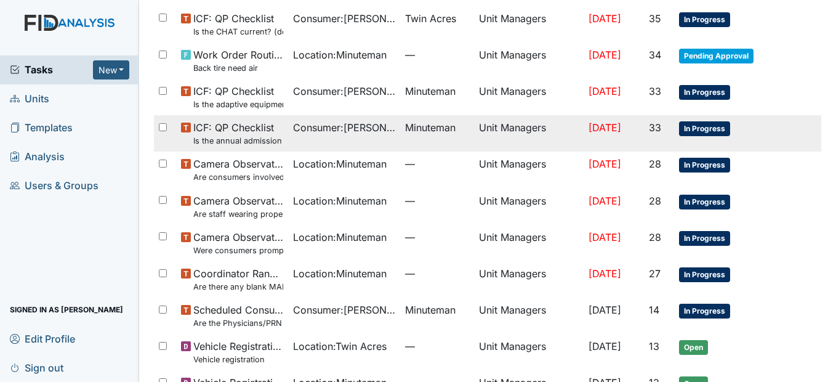
click at [400, 128] on td "Minuteman" at bounding box center [437, 133] width 74 height 36
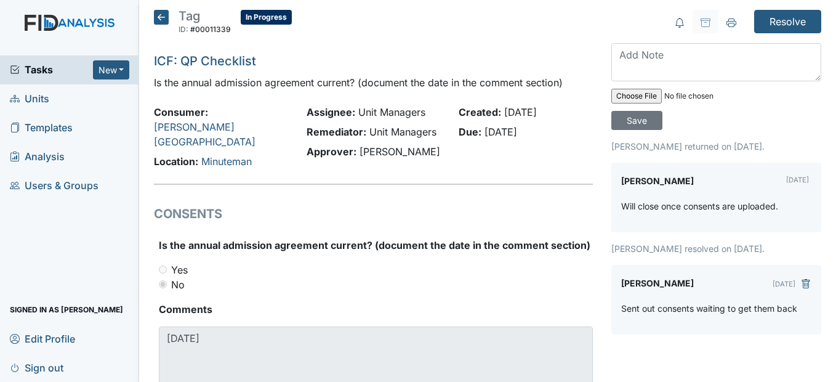
click at [164, 14] on icon at bounding box center [161, 17] width 15 height 15
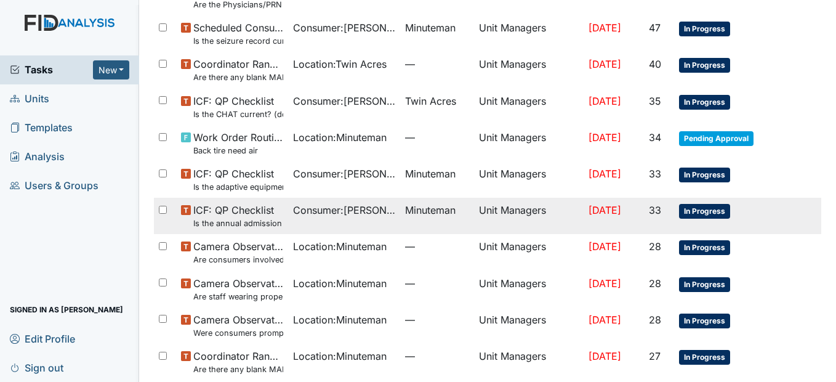
scroll to position [185, 0]
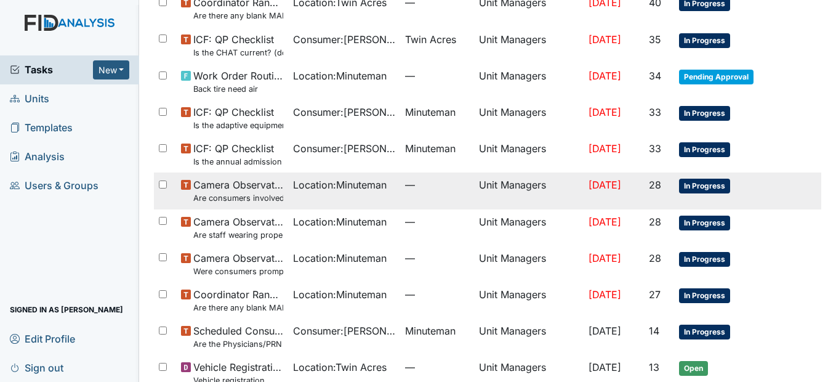
click at [336, 195] on td "Location : Minuteman" at bounding box center [344, 190] width 112 height 36
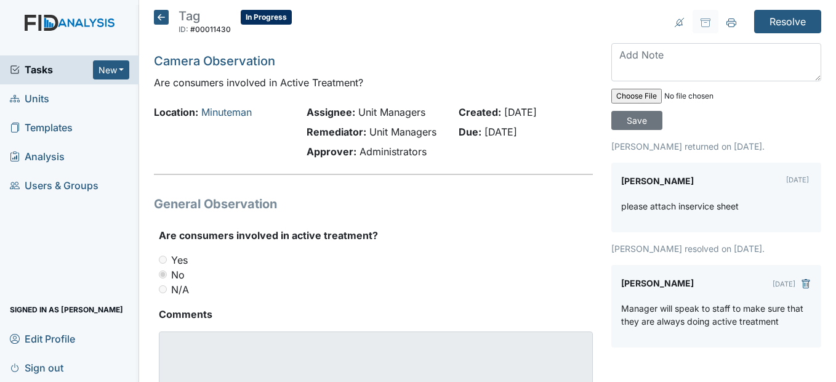
click at [161, 12] on icon at bounding box center [161, 17] width 15 height 15
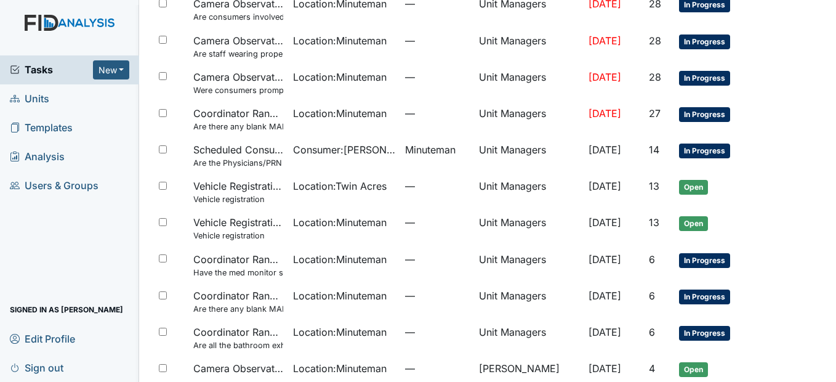
scroll to position [358, 0]
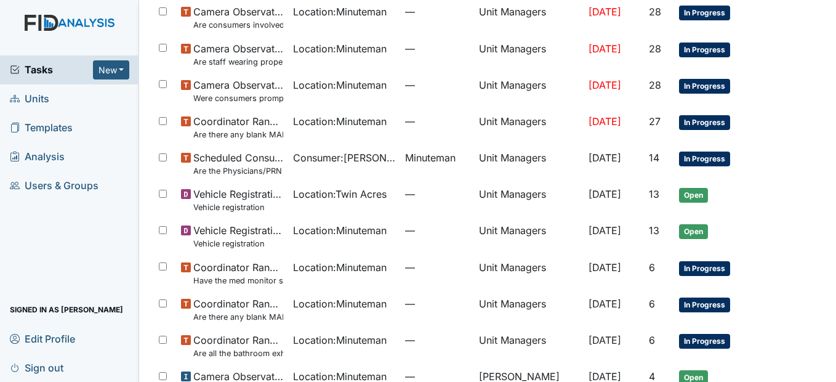
click at [42, 95] on span "Units" at bounding box center [29, 98] width 39 height 19
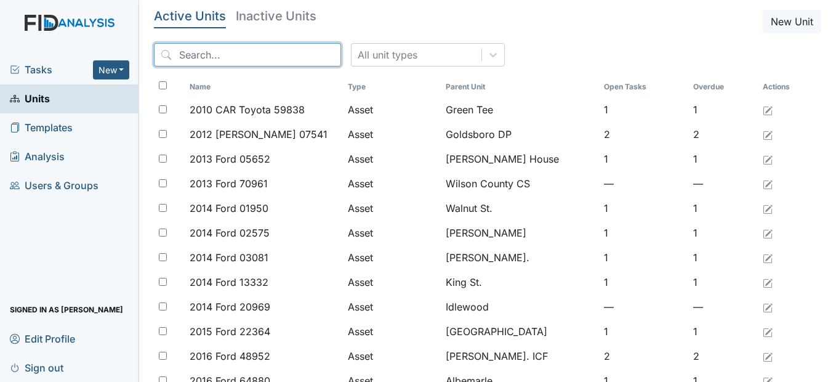
click at [200, 55] on input "search" at bounding box center [247, 54] width 187 height 23
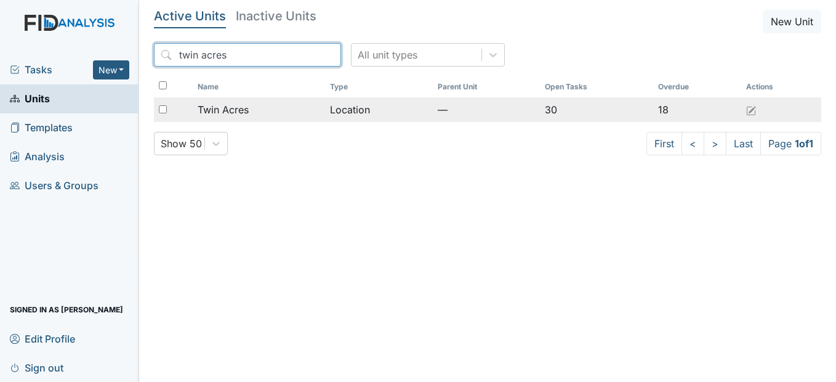
type input "twin acres"
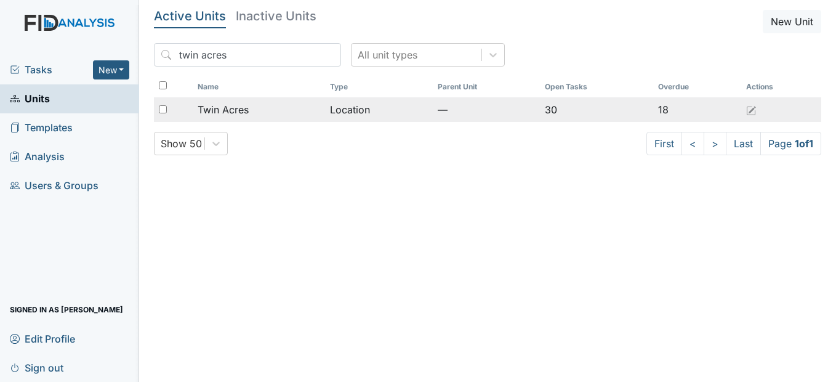
click at [235, 105] on span "Twin Acres" at bounding box center [223, 109] width 51 height 15
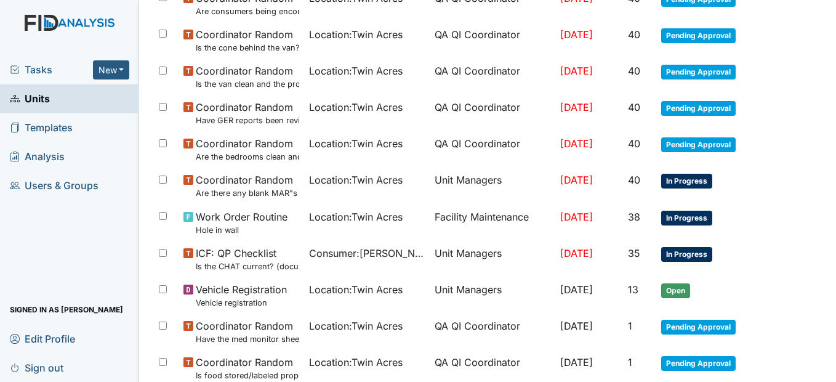
scroll to position [677, 0]
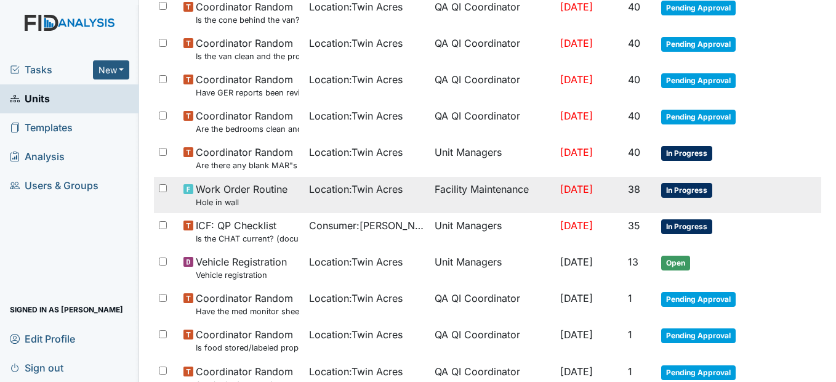
click at [378, 192] on span "Location : Twin Acres" at bounding box center [356, 189] width 94 height 15
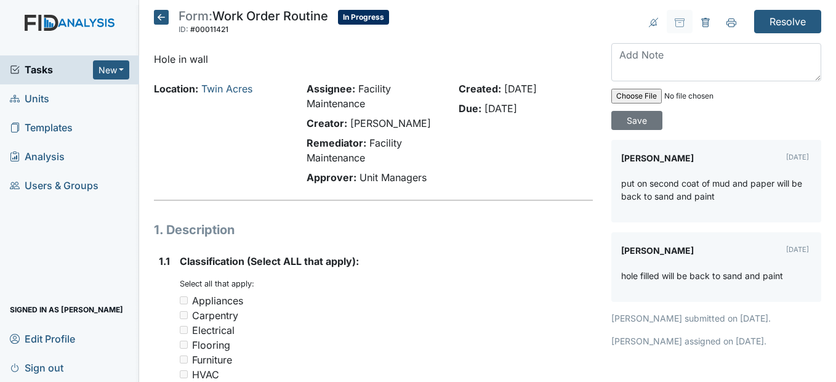
click at [164, 16] on icon at bounding box center [161, 17] width 15 height 15
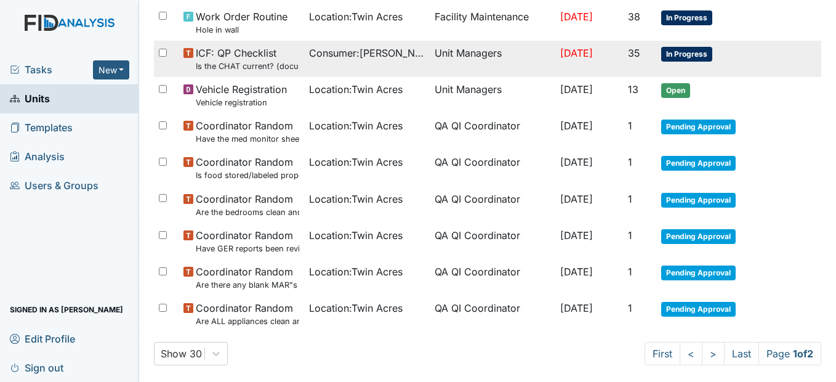
scroll to position [863, 0]
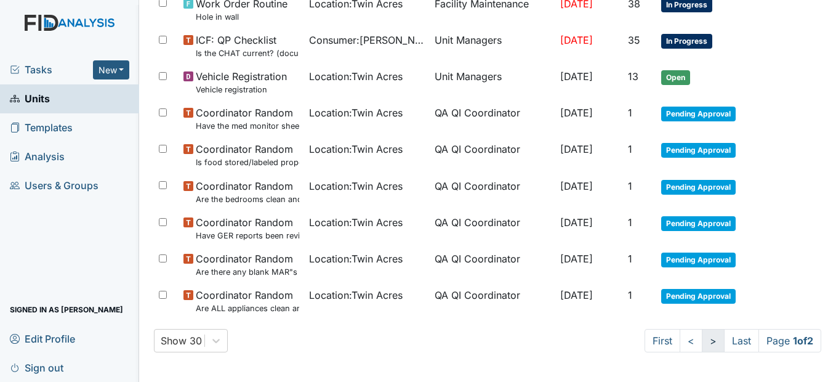
click at [702, 338] on link ">" at bounding box center [713, 340] width 23 height 23
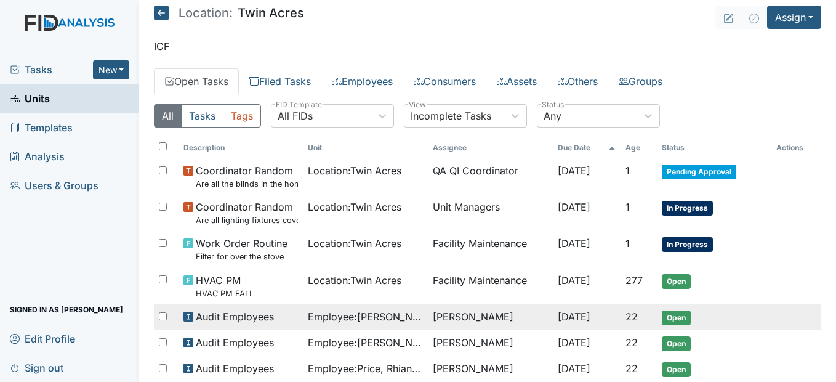
scroll to position [0, 0]
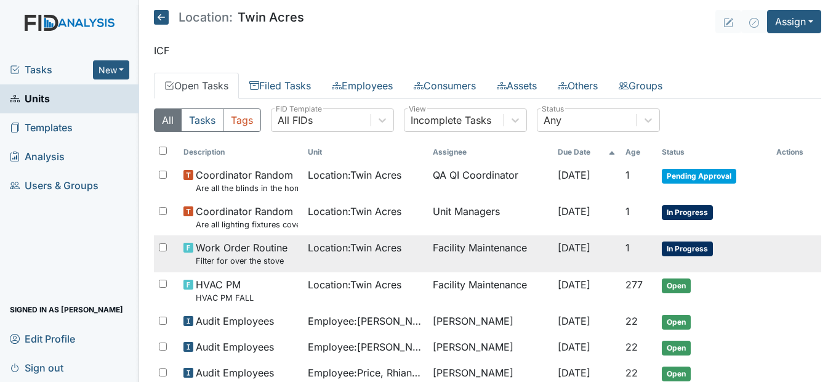
click at [360, 238] on td "Location : [GEOGRAPHIC_DATA]" at bounding box center [365, 253] width 125 height 36
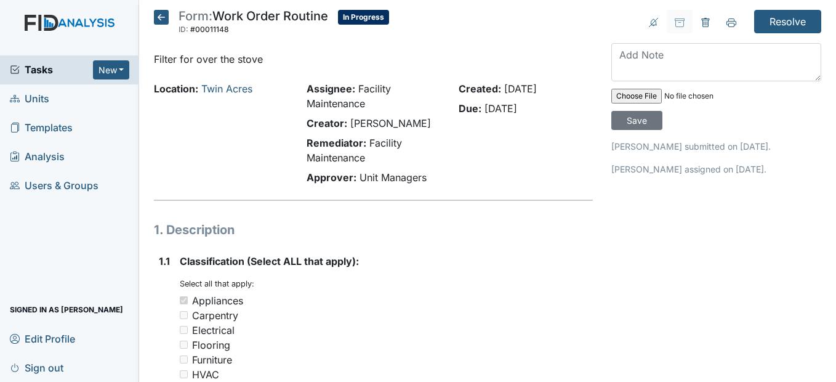
click at [167, 18] on icon at bounding box center [161, 17] width 15 height 15
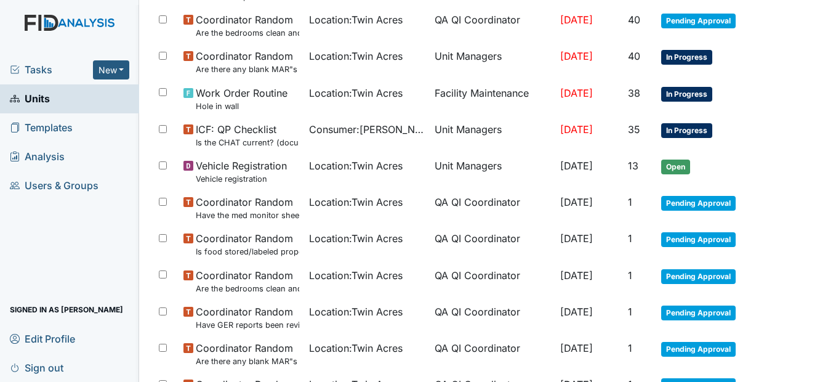
scroll to position [863, 0]
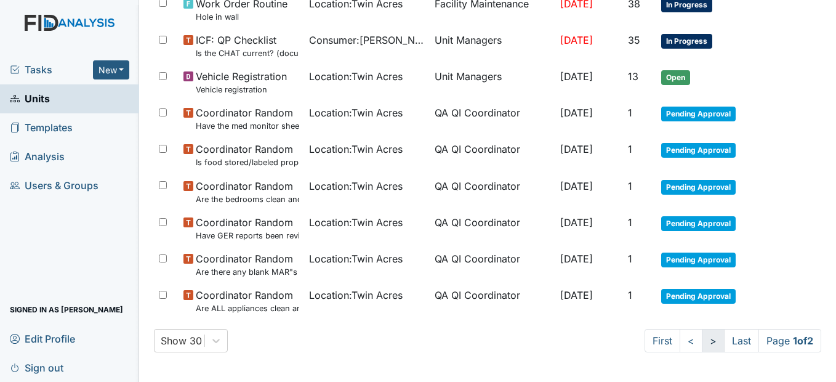
click at [705, 341] on link ">" at bounding box center [713, 340] width 23 height 23
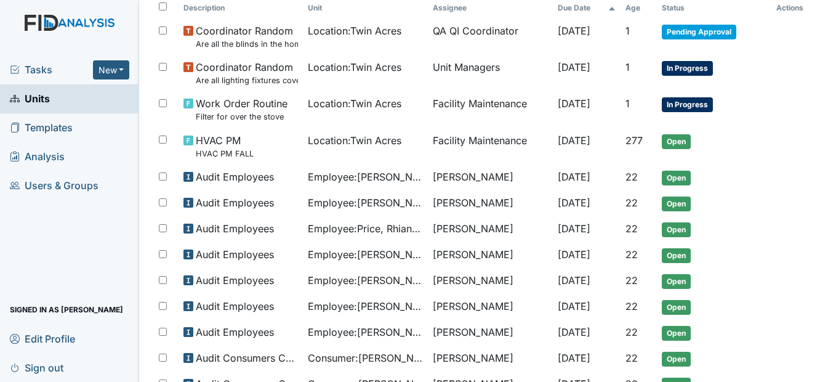
scroll to position [131, 0]
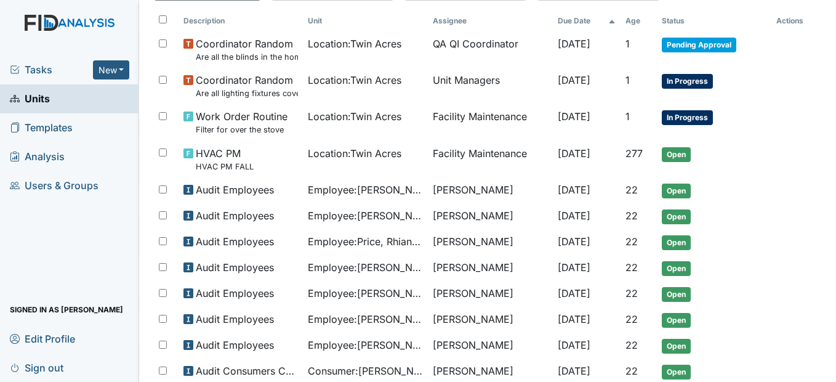
click at [338, 186] on span "Employee : Rainey, Zaniah" at bounding box center [365, 189] width 115 height 15
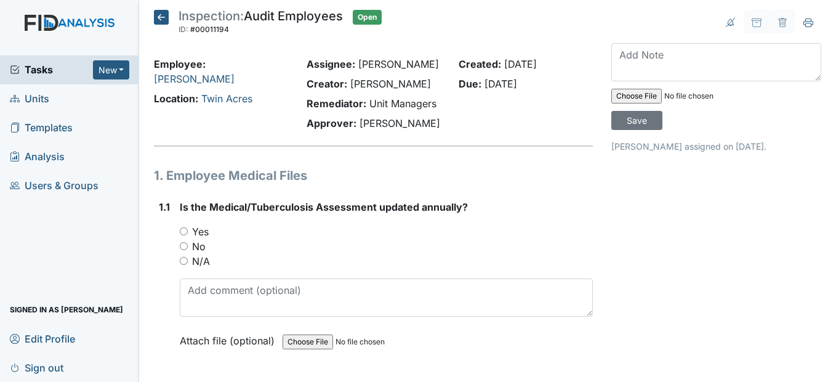
click at [163, 11] on icon at bounding box center [161, 17] width 15 height 15
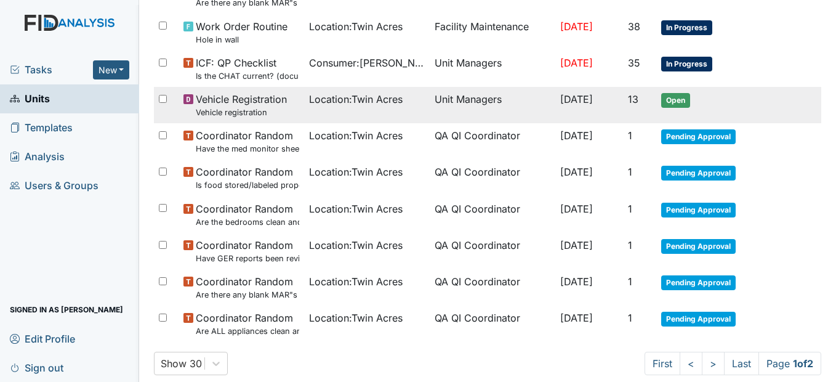
scroll to position [863, 0]
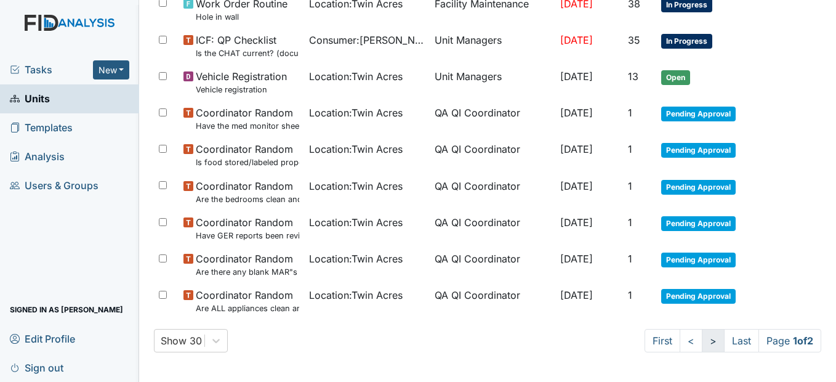
click at [702, 341] on link ">" at bounding box center [713, 340] width 23 height 23
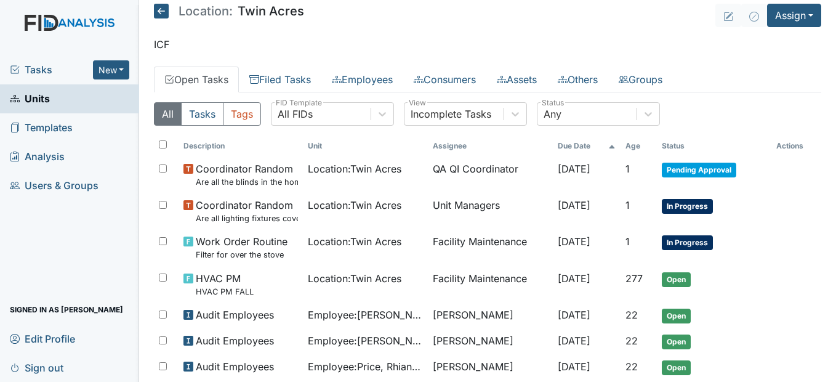
scroll to position [0, 0]
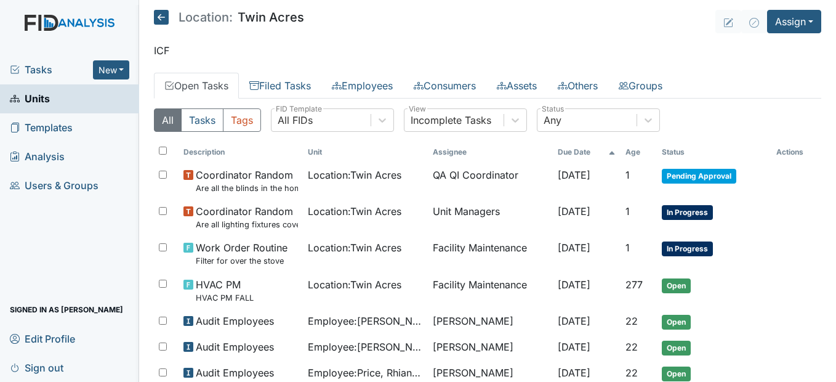
click at [65, 128] on span "Templates" at bounding box center [41, 127] width 63 height 19
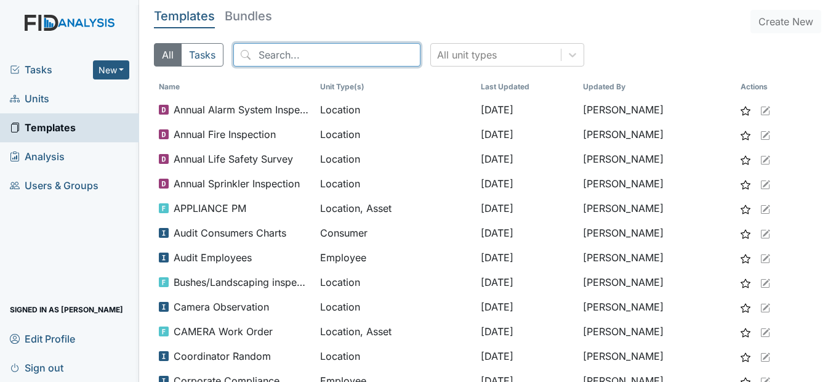
click at [273, 54] on input "search" at bounding box center [326, 54] width 187 height 23
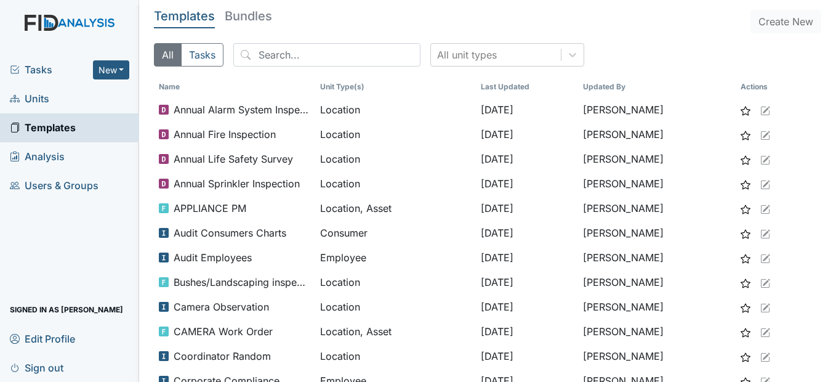
click at [42, 100] on span "Units" at bounding box center [29, 98] width 39 height 19
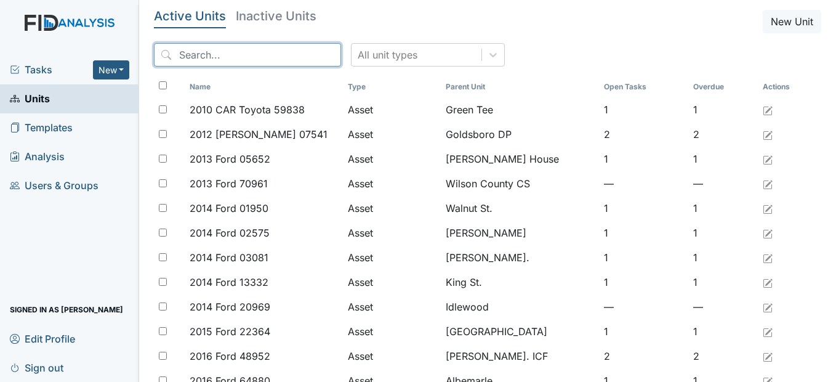
click at [220, 55] on input "search" at bounding box center [247, 54] width 187 height 23
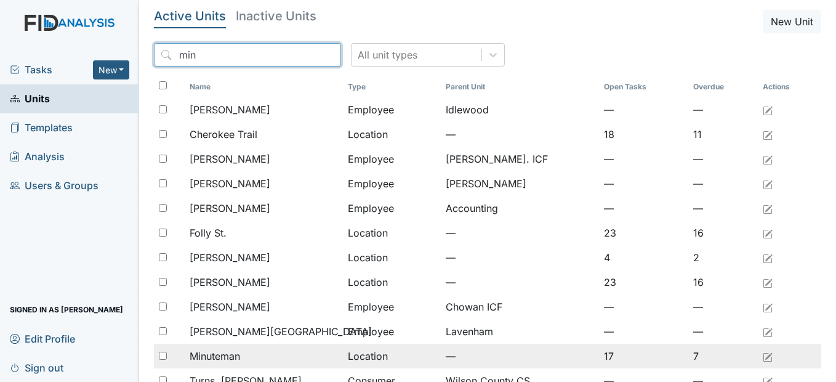
type input "min"
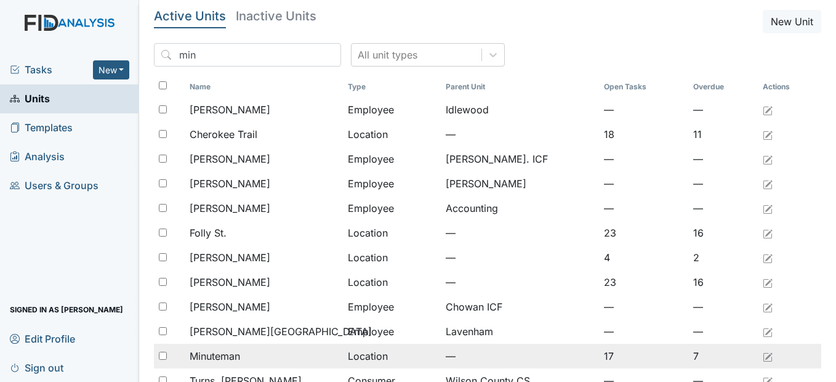
click at [272, 355] on div "Minuteman" at bounding box center [264, 356] width 148 height 15
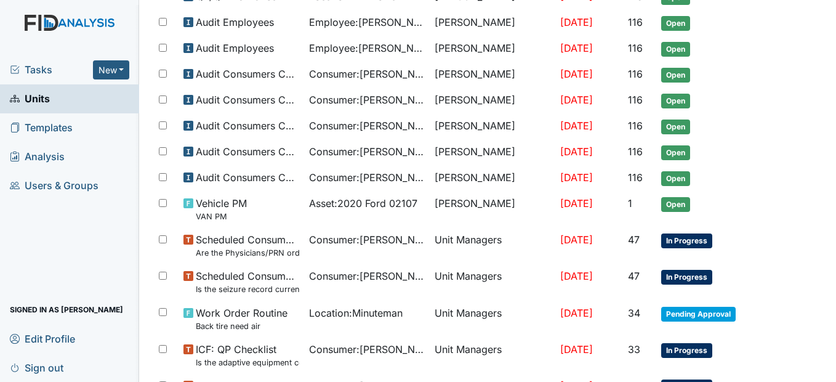
scroll to position [370, 0]
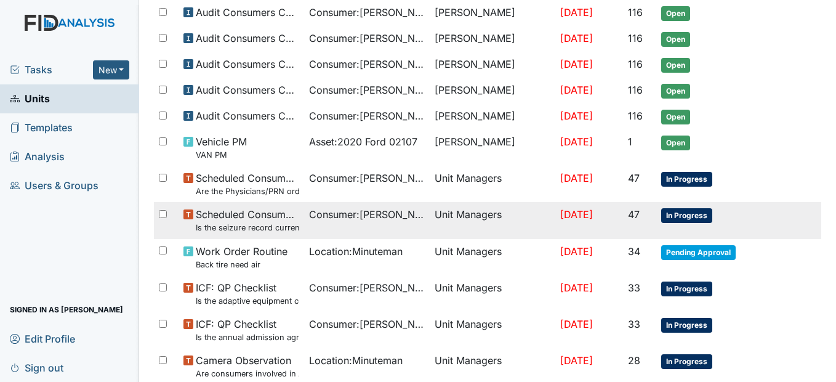
click at [358, 219] on span "Consumer : [PERSON_NAME]" at bounding box center [367, 214] width 116 height 15
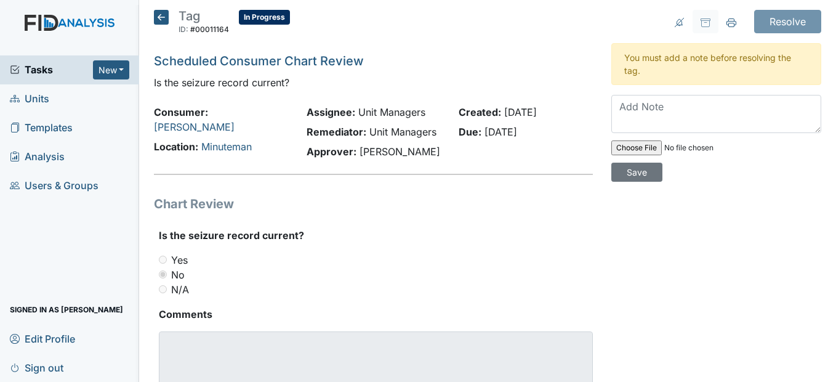
click at [162, 15] on icon at bounding box center [161, 17] width 15 height 15
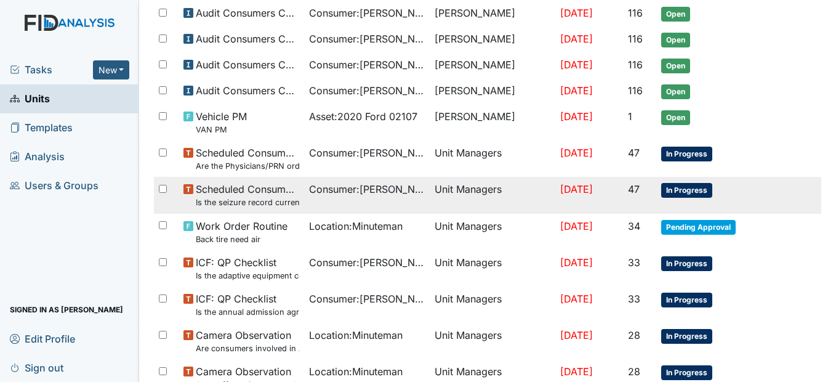
scroll to position [431, 0]
